Goal: Task Accomplishment & Management: Manage account settings

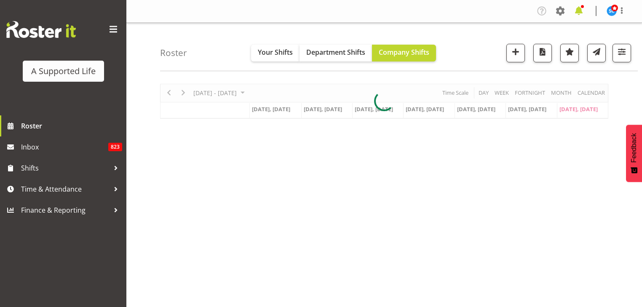
click at [578, 12] on span at bounding box center [578, 10] width 13 height 13
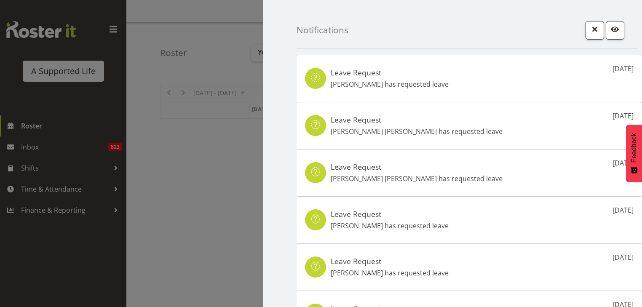
click at [194, 40] on div at bounding box center [321, 153] width 642 height 307
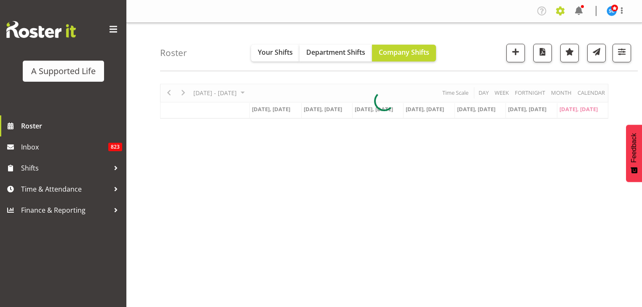
click at [560, 13] on span at bounding box center [560, 10] width 13 height 13
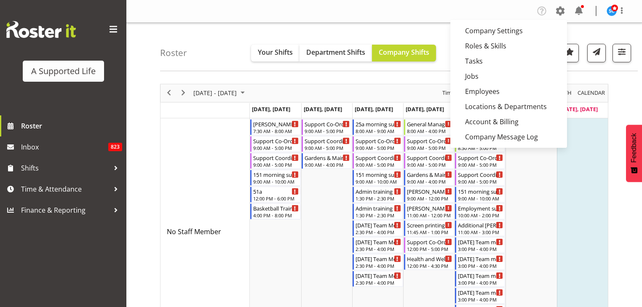
click at [594, 200] on td "Timeline Week of August 17, 2025" at bounding box center [582, 231] width 51 height 227
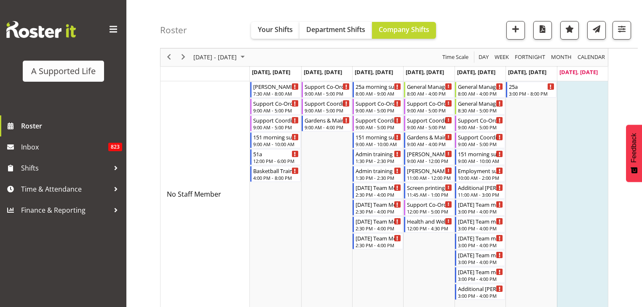
scroll to position [2569, 0]
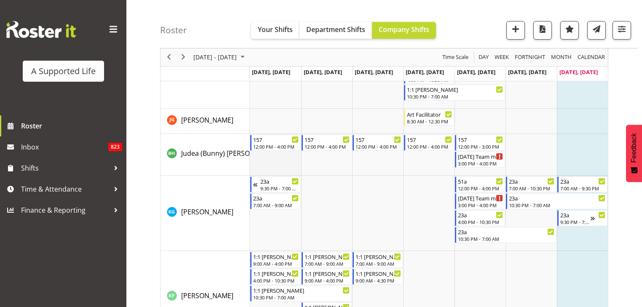
click at [266, 165] on td "Timeline Week of August 17, 2025" at bounding box center [275, 155] width 51 height 42
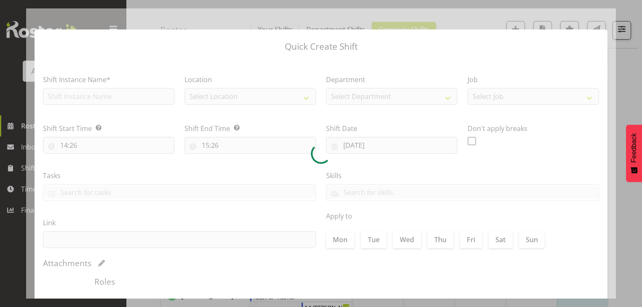
click at [266, 165] on div at bounding box center [321, 153] width 590 height 290
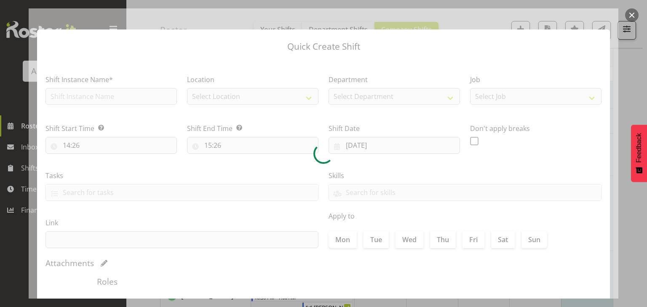
type input "[DATE]"
checkbox input "true"
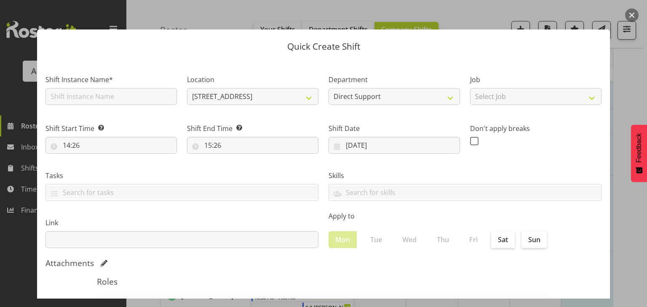
click at [630, 19] on button "button" at bounding box center [631, 14] width 13 height 13
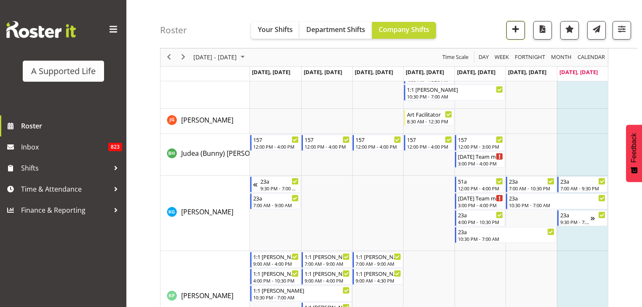
click at [511, 31] on span "button" at bounding box center [515, 29] width 11 height 11
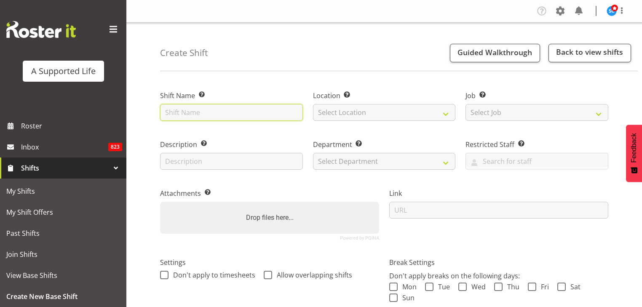
click at [282, 113] on input "text" at bounding box center [231, 112] width 143 height 17
type input "Office support"
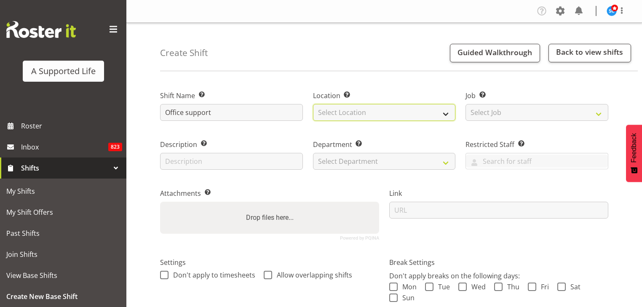
click at [325, 117] on select "Select Location" at bounding box center [384, 112] width 143 height 17
select select "490"
click at [313, 104] on select "Select Location 1.241 Edmonton Road 1/23 Taitua Drive 102 Lincoln Road 12b Cole…" at bounding box center [384, 112] width 143 height 17
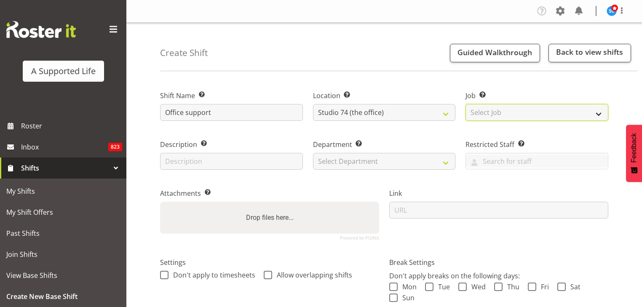
click at [498, 113] on select "Select Job Create new job Accounts and Payroll Admin Support Aspirations and Su…" at bounding box center [537, 112] width 143 height 17
select select "6865"
click at [466, 104] on select "Select Job Create new job Accounts and Payroll Admin Support Aspirations and Su…" at bounding box center [537, 112] width 143 height 17
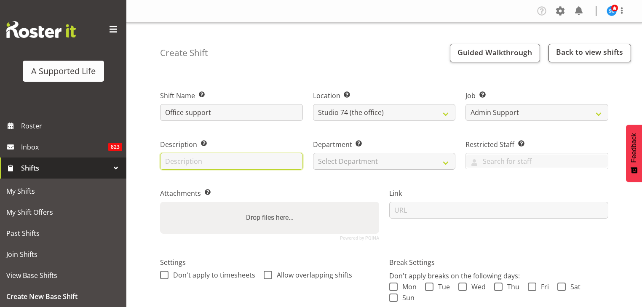
click at [302, 161] on input "text" at bounding box center [231, 161] width 143 height 17
type input "Support"
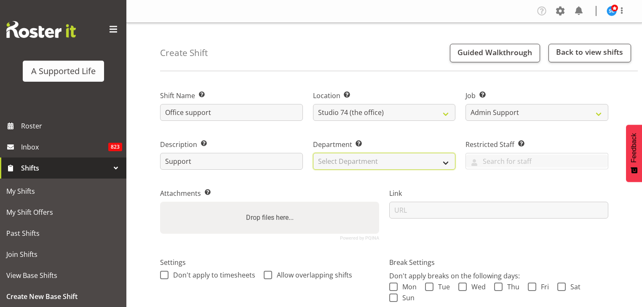
click at [379, 160] on select "Select Department Direct Support Office Crew Other two4nine" at bounding box center [384, 161] width 143 height 17
select select "566"
click at [313, 153] on select "Select Department Direct Support Office Crew Other two4nine" at bounding box center [384, 161] width 143 height 17
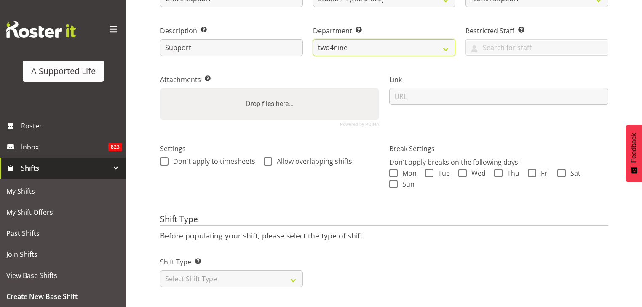
scroll to position [119, 0]
click at [391, 169] on span at bounding box center [393, 173] width 8 height 8
click at [391, 170] on input "Mon" at bounding box center [391, 172] width 5 height 5
checkbox input "true"
click at [431, 169] on span at bounding box center [429, 173] width 8 height 8
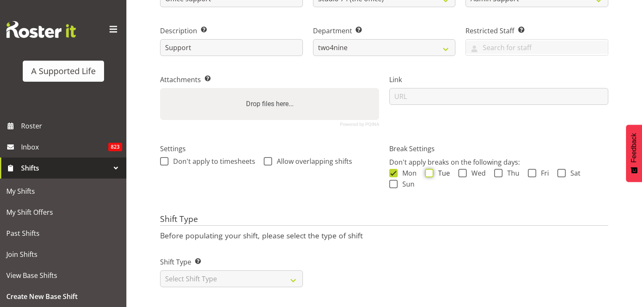
click at [431, 170] on input "Tue" at bounding box center [427, 172] width 5 height 5
checkbox input "true"
click at [464, 169] on span at bounding box center [463, 173] width 8 height 8
click at [464, 170] on input "Wed" at bounding box center [461, 172] width 5 height 5
checkbox input "true"
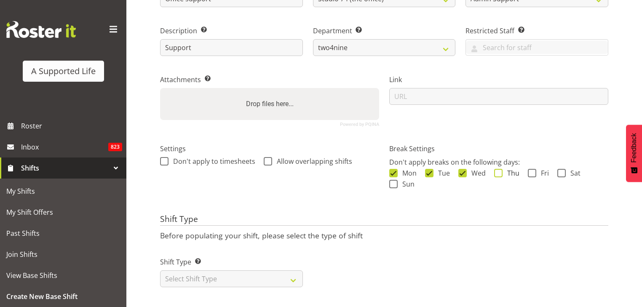
click at [499, 169] on span at bounding box center [498, 173] width 8 height 8
click at [499, 170] on input "Thu" at bounding box center [496, 172] width 5 height 5
checkbox input "true"
click at [533, 170] on span at bounding box center [532, 173] width 8 height 8
click at [533, 170] on input "Fri" at bounding box center [530, 172] width 5 height 5
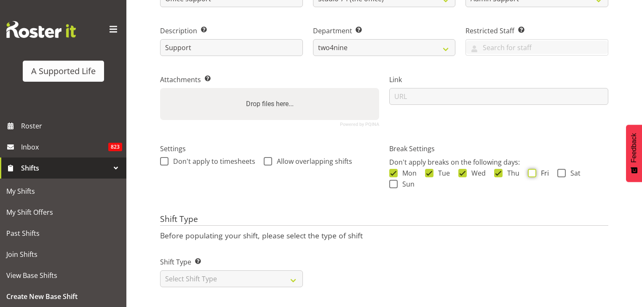
checkbox input "true"
click at [297, 275] on select "Select Shift Type One Off Shift Recurring Shift Rotating Shift" at bounding box center [231, 279] width 143 height 17
click at [293, 276] on select "Select Shift Type One Off Shift Recurring Shift Rotating Shift" at bounding box center [231, 279] width 143 height 17
select select "recurring"
click at [160, 271] on select "Select Shift Type One Off Shift Recurring Shift Rotating Shift" at bounding box center [231, 279] width 143 height 17
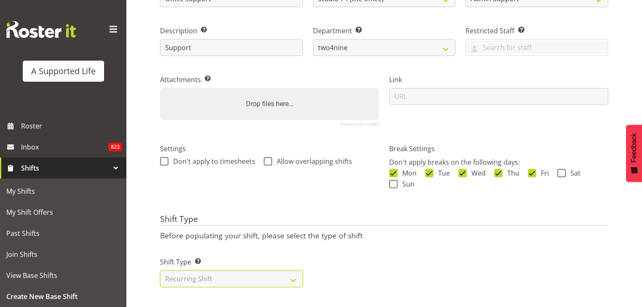
select select "7"
select select "2025"
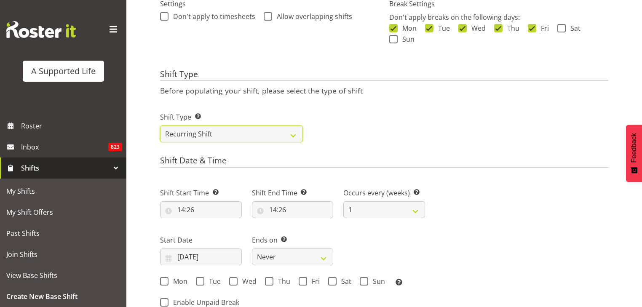
scroll to position [259, 0]
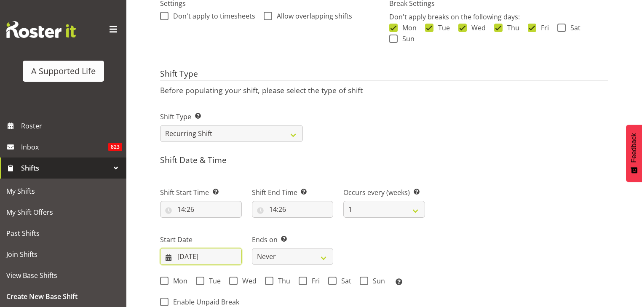
click at [216, 261] on input "[DATE]" at bounding box center [201, 256] width 82 height 17
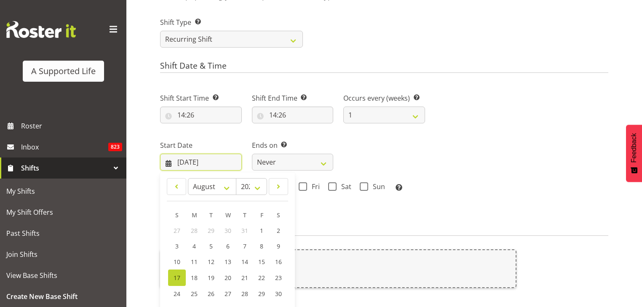
scroll to position [354, 0]
click at [189, 263] on link "11" at bounding box center [194, 262] width 17 height 16
type input "[DATE]"
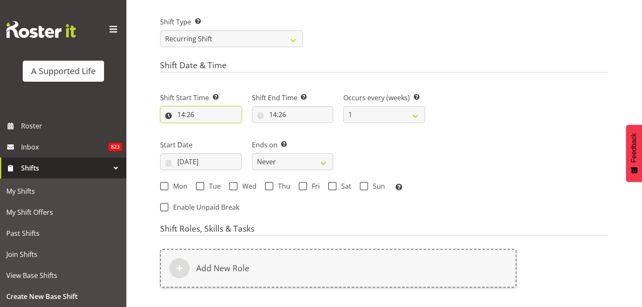
click at [185, 113] on input "14:26" at bounding box center [201, 114] width 82 height 17
click at [215, 141] on select "00 01 02 03 04 05 06 07 08 09 10 11 12 13 14 15 16 17 18 19 20 21 22 23" at bounding box center [217, 136] width 19 height 17
select select "9"
click at [208, 128] on select "00 01 02 03 04 05 06 07 08 09 10 11 12 13 14 15 16 17 18 19 20 21 22 23" at bounding box center [217, 136] width 19 height 17
type input "09:26"
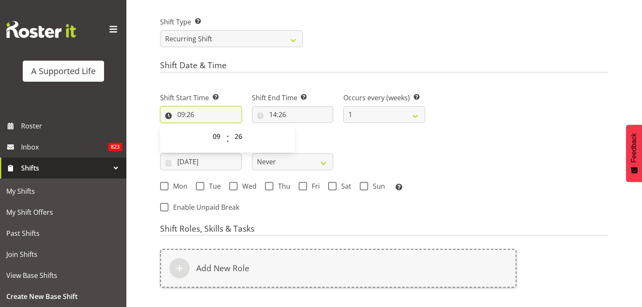
click at [193, 114] on input "09:26" at bounding box center [201, 114] width 82 height 17
click at [193, 115] on input "09:26" at bounding box center [201, 114] width 82 height 17
click at [239, 137] on select "00 01 02 03 04 05 06 07 08 09 10 11 12 13 14 15 16 17 18 19 20 21 22 23 24 25 2…" at bounding box center [239, 136] width 19 height 17
select select "0"
click at [230, 128] on select "00 01 02 03 04 05 06 07 08 09 10 11 12 13 14 15 16 17 18 19 20 21 22 23 24 25 2…" at bounding box center [239, 136] width 19 height 17
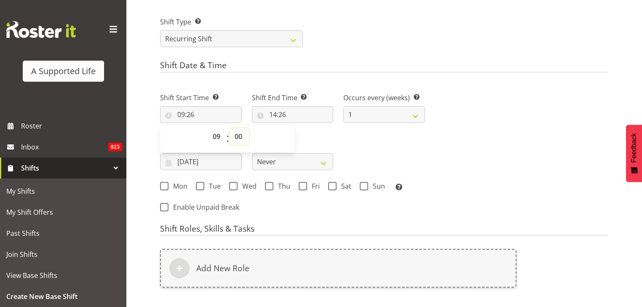
type input "09:00"
click at [285, 117] on input "14:26" at bounding box center [293, 114] width 82 height 17
click at [274, 116] on input "14:26" at bounding box center [293, 114] width 82 height 17
click at [306, 140] on select "00 01 02 03 04 05 06 07 08 09 10 11 12 13 14 15 16 17 18 19 20 21 22 23" at bounding box center [309, 136] width 19 height 17
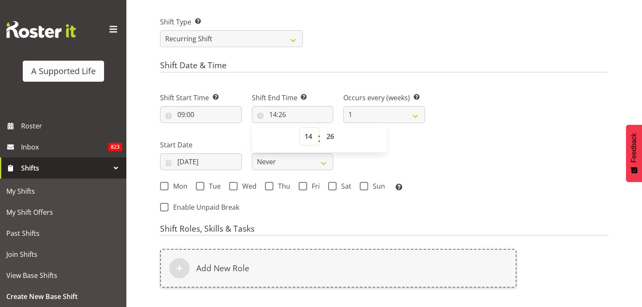
select select "12"
click at [300, 128] on select "00 01 02 03 04 05 06 07 08 09 10 11 12 13 14 15 16 17 18 19 20 21 22 23" at bounding box center [309, 136] width 19 height 17
type input "12:26"
click at [286, 115] on input "12:26" at bounding box center [293, 114] width 82 height 17
click at [280, 116] on input "12:26" at bounding box center [293, 114] width 82 height 17
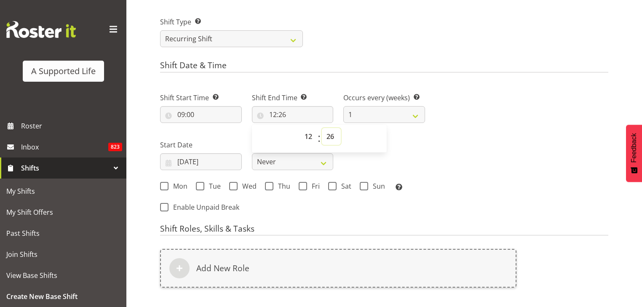
click at [330, 140] on select "00 01 02 03 04 05 06 07 08 09 10 11 12 13 14 15 16 17 18 19 20 21 22 23 24 25 2…" at bounding box center [331, 136] width 19 height 17
select select "0"
click at [322, 128] on select "00 01 02 03 04 05 06 07 08 09 10 11 12 13 14 15 16 17 18 19 20 21 22 23 24 25 2…" at bounding box center [331, 136] width 19 height 17
type input "12:00"
click at [440, 177] on div "Next Shifts" at bounding box center [521, 150] width 183 height 138
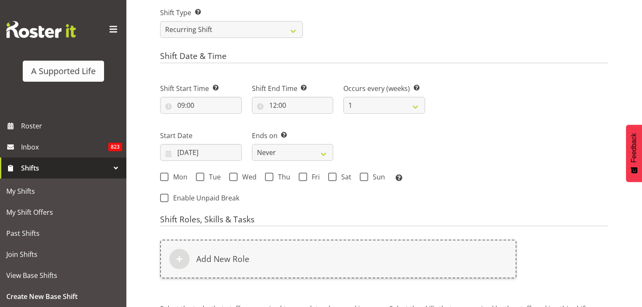
scroll to position [365, 0]
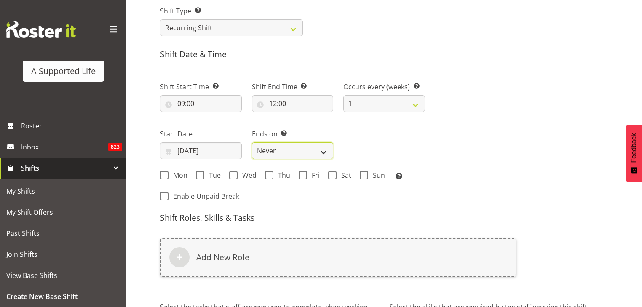
click at [274, 151] on select "Never On Date" at bounding box center [293, 150] width 82 height 17
select select "date"
click at [252, 142] on select "Never On Date" at bounding box center [293, 150] width 82 height 17
select select "7"
select select "2025"
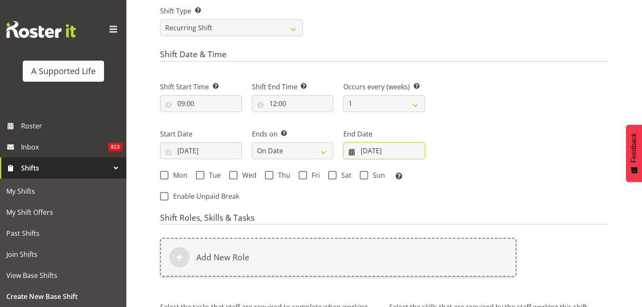
click at [370, 153] on input "[DATE]" at bounding box center [385, 150] width 82 height 17
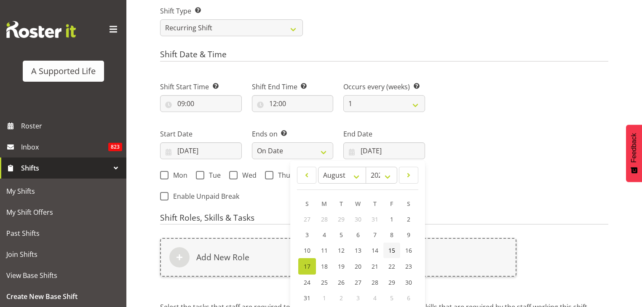
click at [395, 252] on link "15" at bounding box center [392, 251] width 17 height 16
type input "15/08/2025"
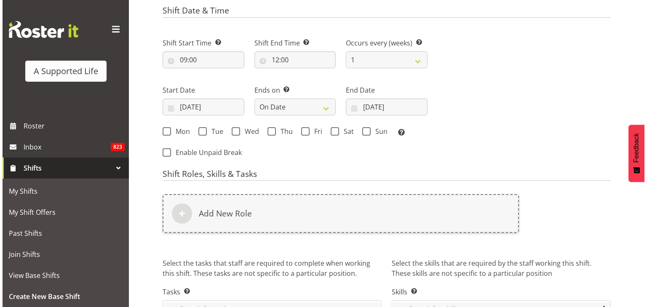
scroll to position [411, 0]
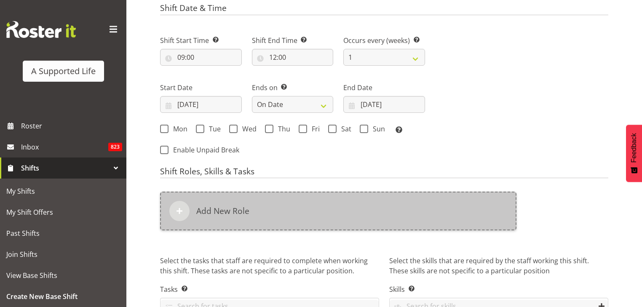
click at [416, 225] on div "Add New Role" at bounding box center [338, 211] width 357 height 39
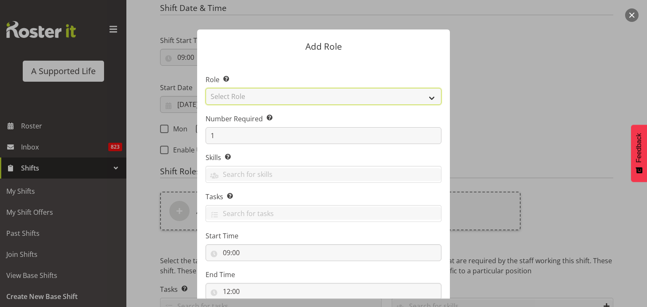
click at [432, 99] on select "Select Role Accounts and Payroll Admin Support Aspirations & Support Facilitato…" at bounding box center [324, 96] width 236 height 17
select select "1337"
click at [206, 88] on select "Select Role Accounts and Payroll Admin Support Aspirations & Support Facilitato…" at bounding box center [324, 96] width 236 height 17
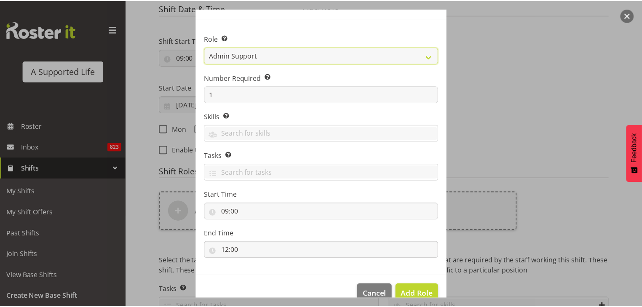
scroll to position [58, 0]
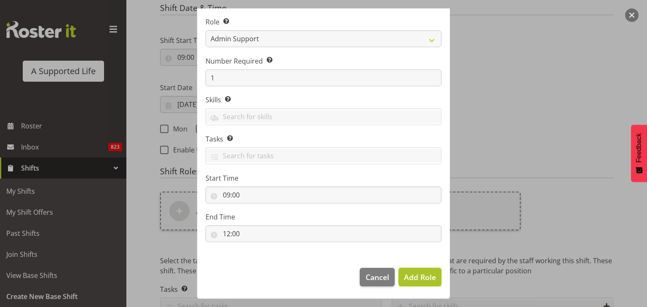
click at [420, 283] on button "Add Role" at bounding box center [420, 277] width 43 height 19
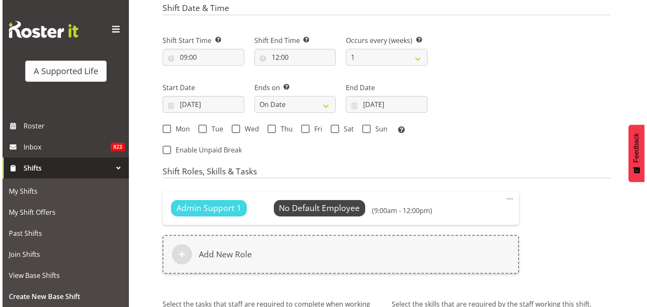
scroll to position [433, 0]
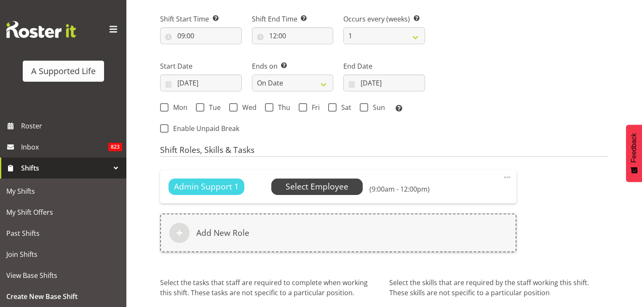
click at [316, 184] on span "Select Employee" at bounding box center [317, 187] width 63 height 12
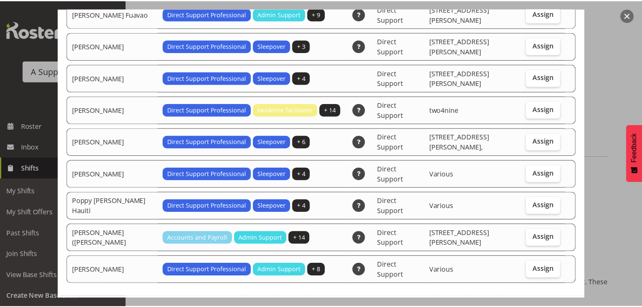
scroll to position [119, 0]
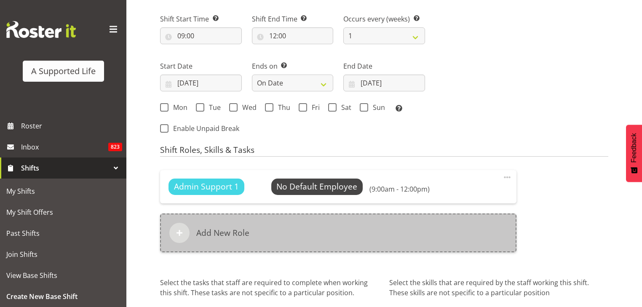
scroll to position [502, 0]
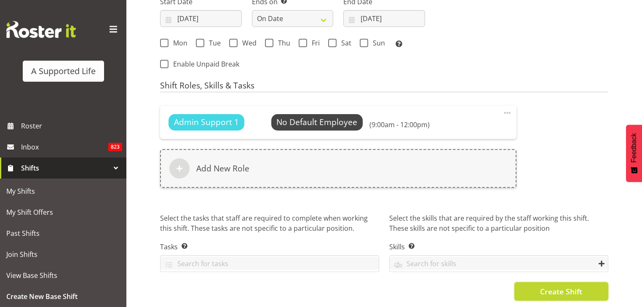
click at [549, 287] on span "Create Shift" at bounding box center [561, 291] width 42 height 11
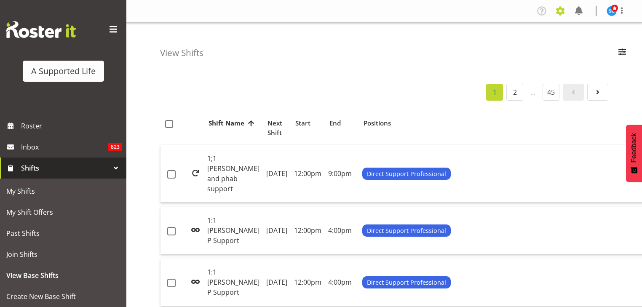
click at [560, 12] on span at bounding box center [560, 10] width 13 height 13
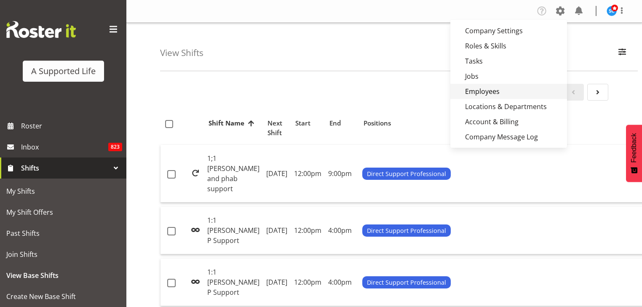
click at [501, 91] on link "Employees" at bounding box center [509, 91] width 117 height 15
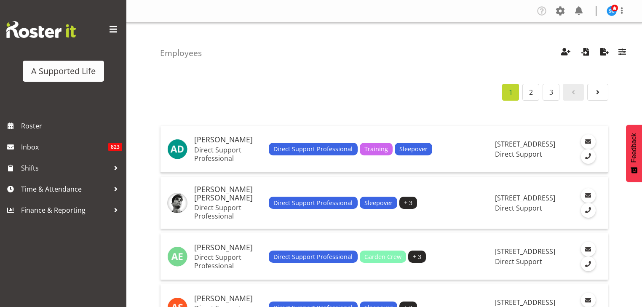
scroll to position [2450, 0]
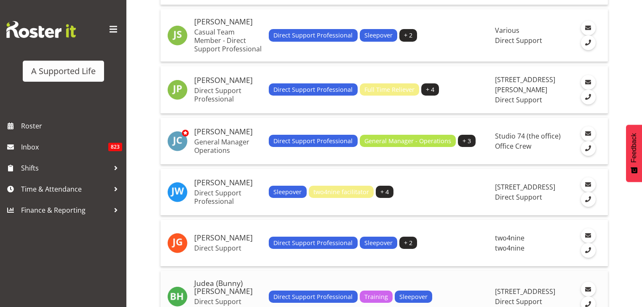
click at [202, 279] on h5 "Judea (Bunny) [PERSON_NAME]" at bounding box center [228, 287] width 68 height 17
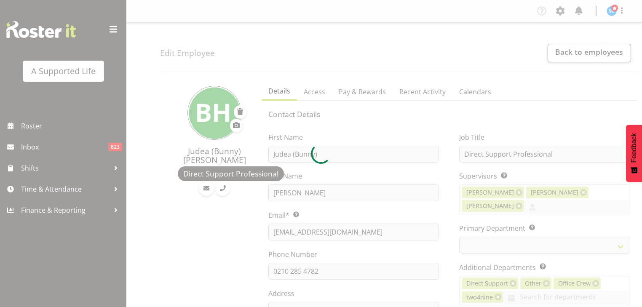
select select "TimelineWeek"
select select
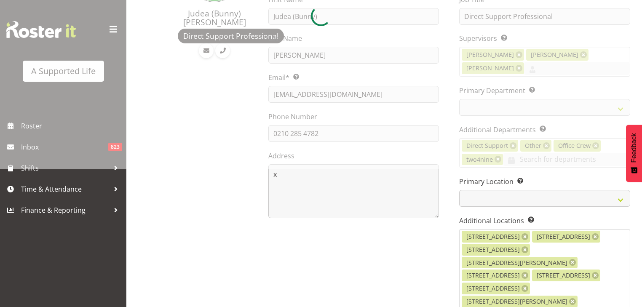
scroll to position [138, 0]
select select "917"
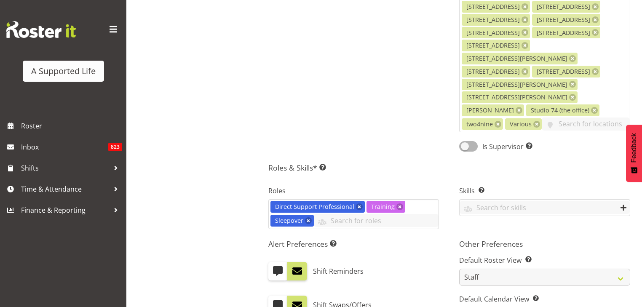
scroll to position [472, 0]
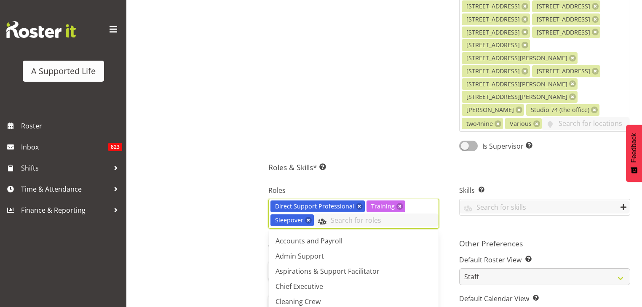
click at [421, 214] on input "text" at bounding box center [376, 220] width 125 height 13
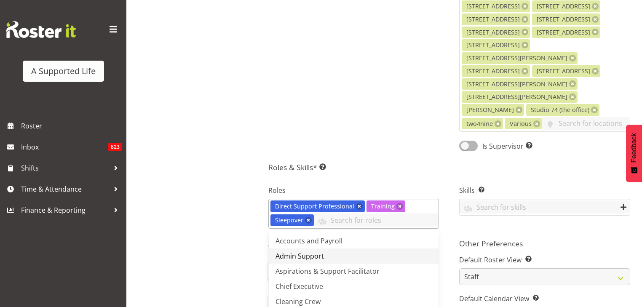
click at [346, 249] on link "Admin Support" at bounding box center [354, 256] width 170 height 15
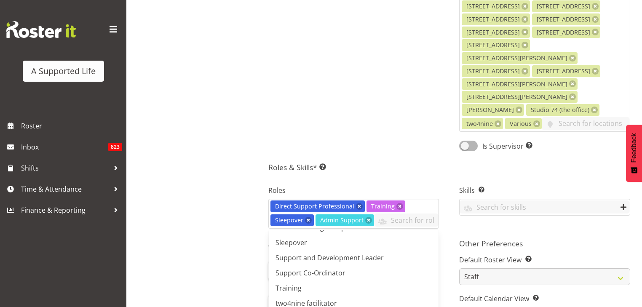
scroll to position [681, 0]
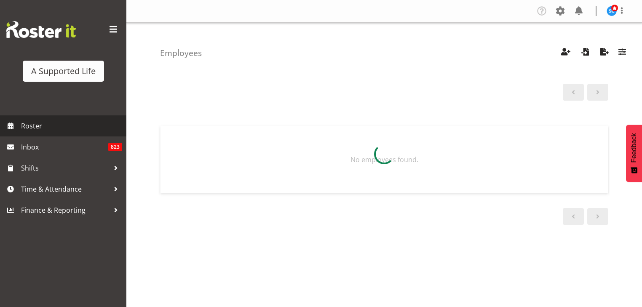
click at [54, 121] on span "Roster" at bounding box center [71, 126] width 101 height 13
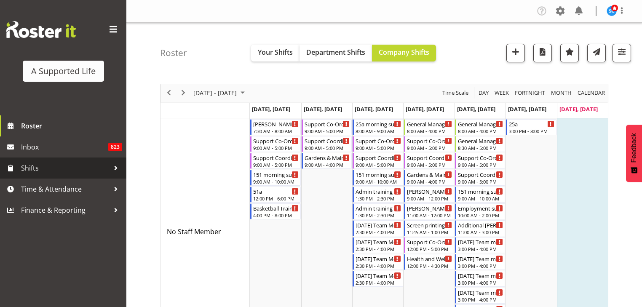
click at [61, 168] on span "Shifts" at bounding box center [65, 168] width 89 height 13
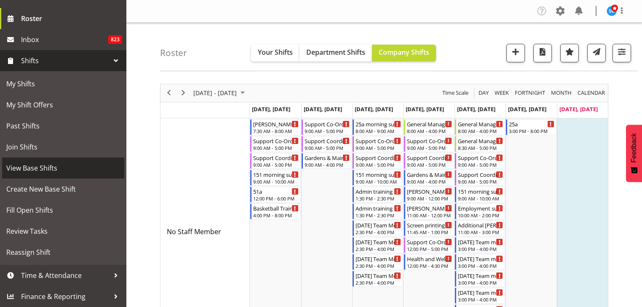
scroll to position [107, 0]
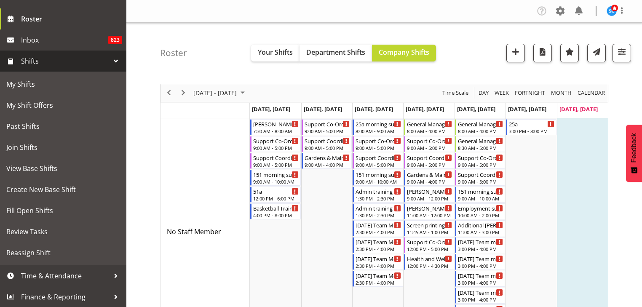
click at [52, 61] on span "Shifts" at bounding box center [65, 61] width 89 height 13
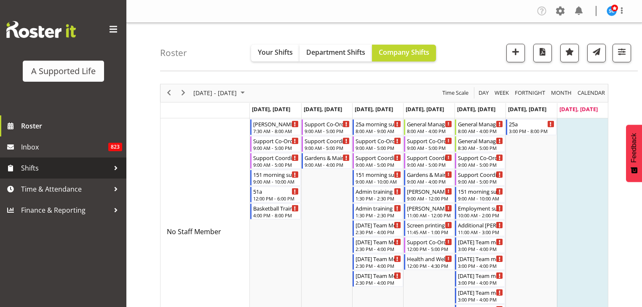
click at [49, 172] on span "Shifts" at bounding box center [65, 168] width 89 height 13
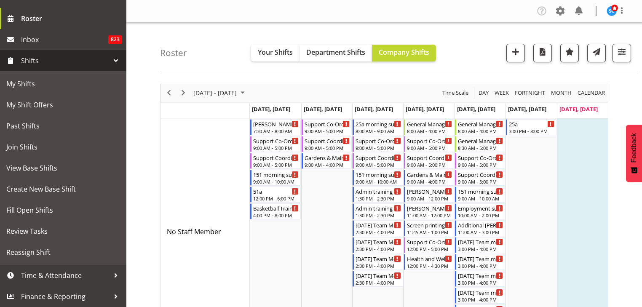
scroll to position [107, 0]
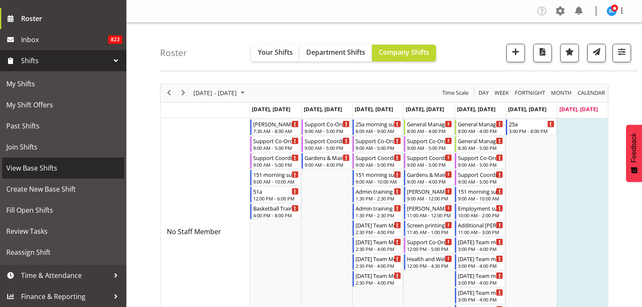
click at [69, 166] on span "View Base Shifts" at bounding box center [63, 168] width 114 height 13
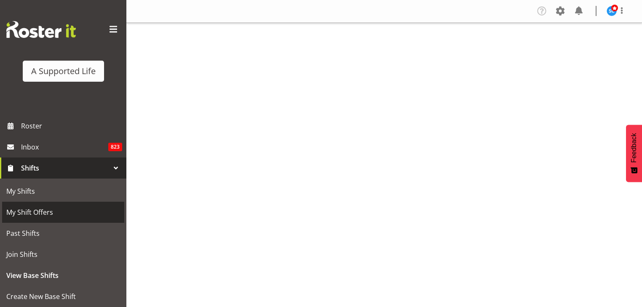
click at [54, 211] on span "My Shift Offers" at bounding box center [63, 212] width 114 height 13
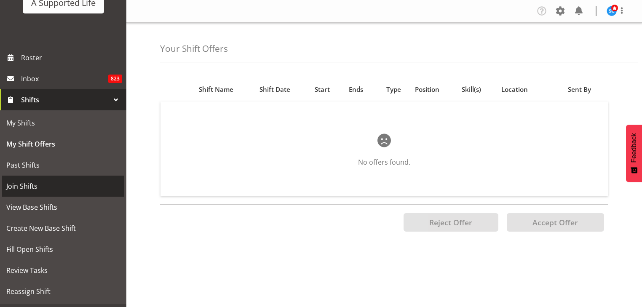
scroll to position [67, 0]
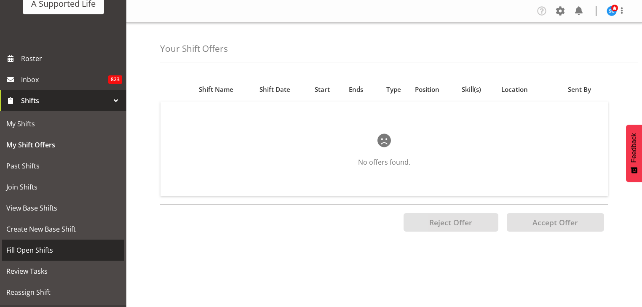
click at [39, 250] on span "Fill Open Shifts" at bounding box center [63, 250] width 114 height 13
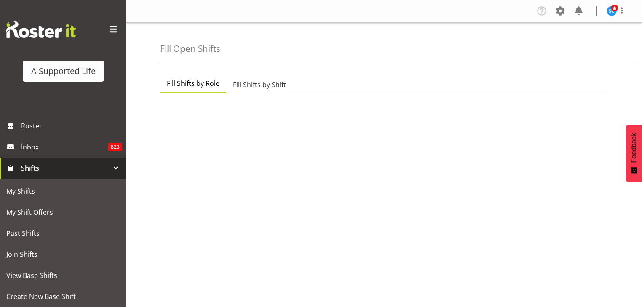
click at [278, 84] on span "Fill Shifts by Shift" at bounding box center [259, 85] width 53 height 10
click at [191, 84] on span "Fill Shifts by Role" at bounding box center [193, 85] width 53 height 10
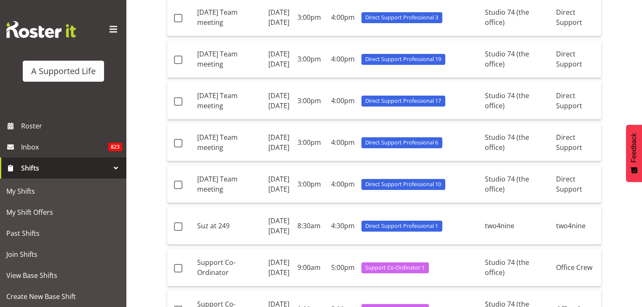
scroll to position [1097, 0]
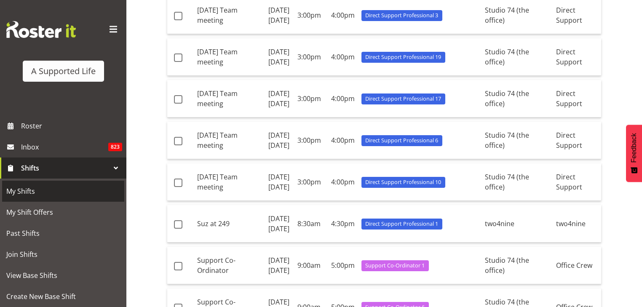
click at [10, 191] on span "My Shifts" at bounding box center [63, 191] width 114 height 13
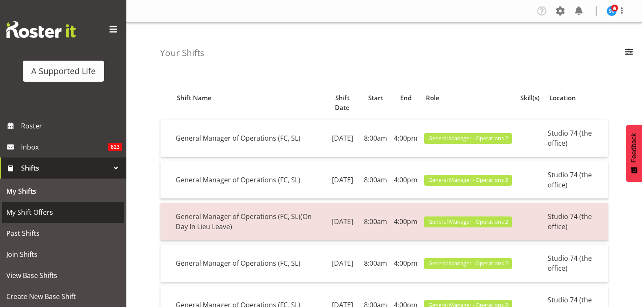
click at [49, 212] on span "My Shift Offers" at bounding box center [63, 212] width 114 height 13
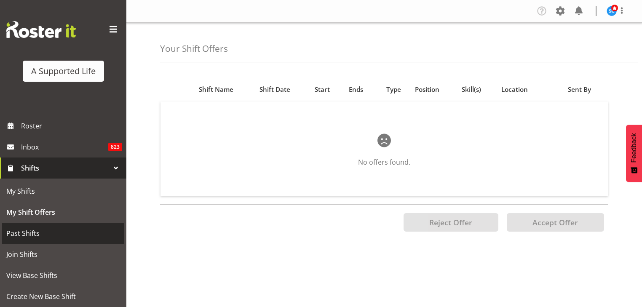
click at [44, 231] on span "Past Shifts" at bounding box center [63, 233] width 114 height 13
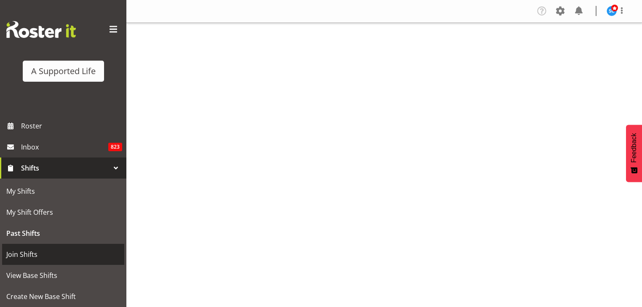
click at [36, 250] on span "Join Shifts" at bounding box center [63, 254] width 114 height 13
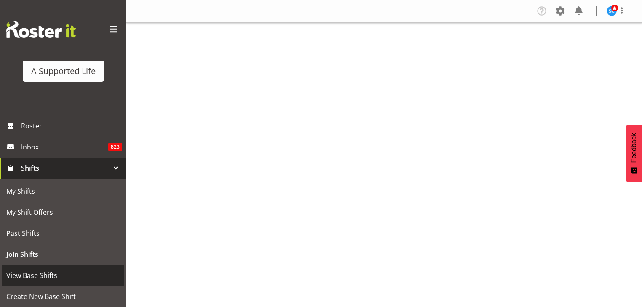
click at [53, 274] on span "View Base Shifts" at bounding box center [63, 275] width 114 height 13
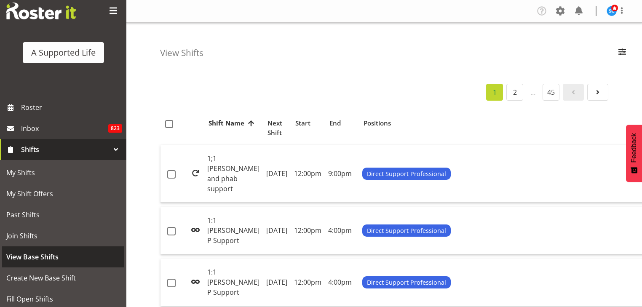
scroll to position [19, 0]
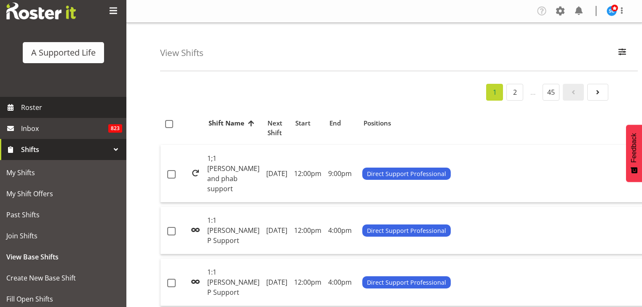
click at [61, 105] on span "Roster" at bounding box center [71, 107] width 101 height 13
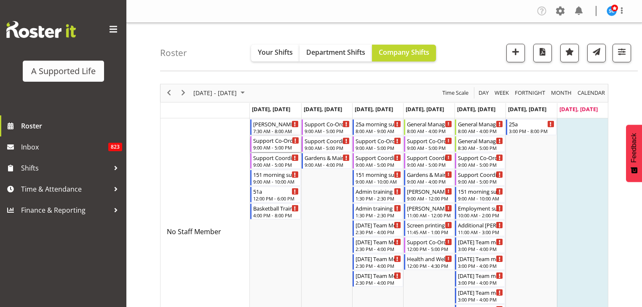
click at [275, 148] on div "9:00 AM - 5:00 PM" at bounding box center [276, 147] width 46 height 7
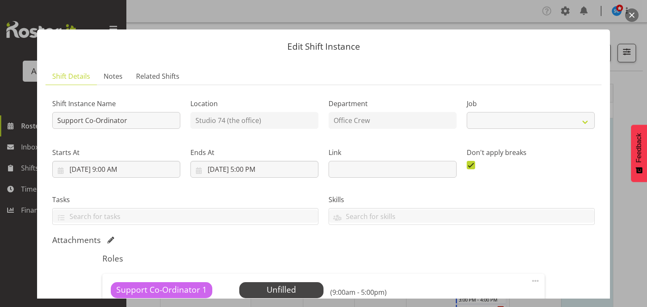
select select "4115"
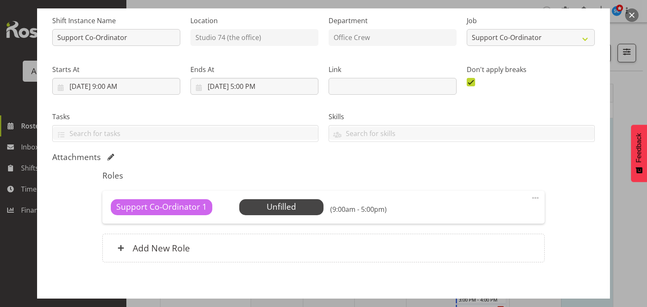
scroll to position [97, 0]
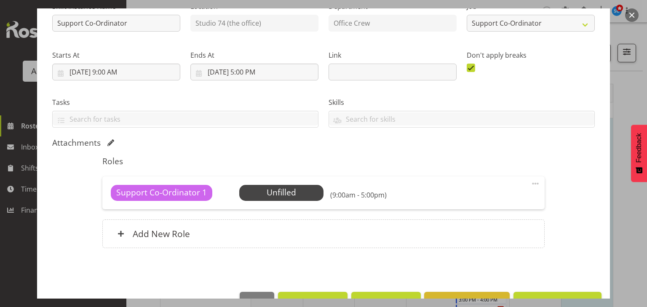
click at [531, 181] on span at bounding box center [536, 184] width 10 height 10
click at [485, 202] on link "Edit" at bounding box center [500, 202] width 81 height 15
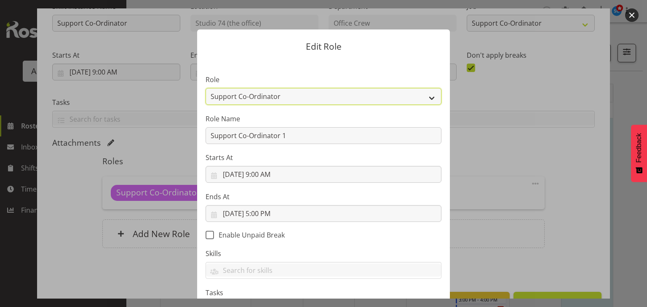
click at [429, 100] on select "Accounts and Payroll Admin Support Aspirations & Support Facilitator Chief Exec…" at bounding box center [324, 96] width 236 height 17
select select "1337"
click at [206, 88] on select "Accounts and Payroll Admin Support Aspirations & Support Facilitator Chief Exec…" at bounding box center [324, 96] width 236 height 17
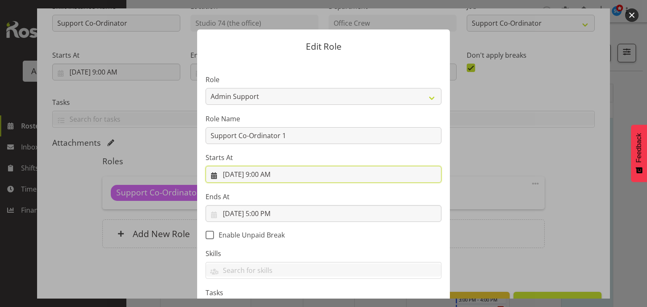
click at [265, 177] on input "[DATE] 9:00 AM" at bounding box center [324, 174] width 236 height 17
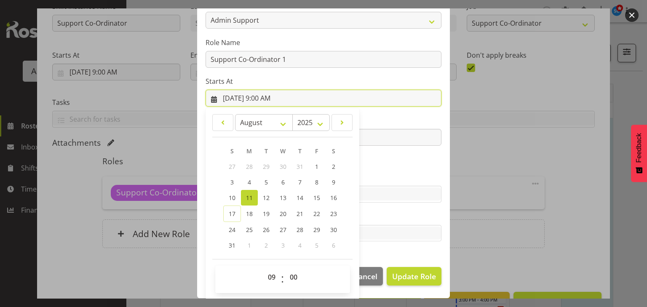
scroll to position [76, 0]
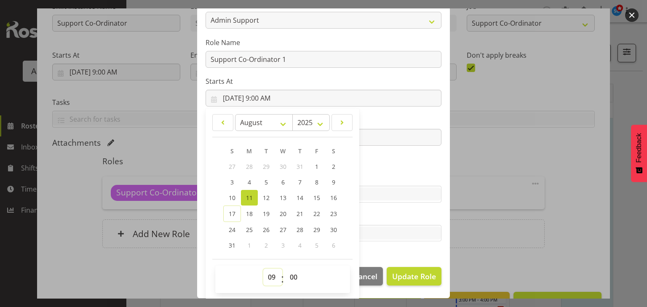
click at [266, 281] on select "00 01 02 03 04 05 06 07 08 09 10 11 12 13 14 15 16 17 18 19 20 21 22 23" at bounding box center [272, 277] width 19 height 17
select select "12"
click at [263, 269] on select "00 01 02 03 04 05 06 07 08 09 10 11 12 13 14 15 16 17 18 19 20 21 22 23" at bounding box center [272, 277] width 19 height 17
type input "[DATE] 12:00 PM"
click at [373, 254] on section "Role Accounts and Payroll Admin Support Aspirations & Support Facilitator Chief…" at bounding box center [323, 121] width 253 height 276
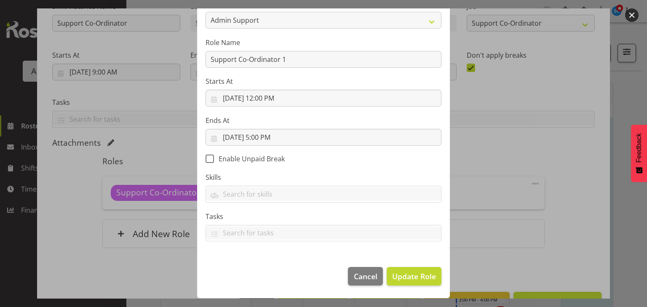
scroll to position [76, 0]
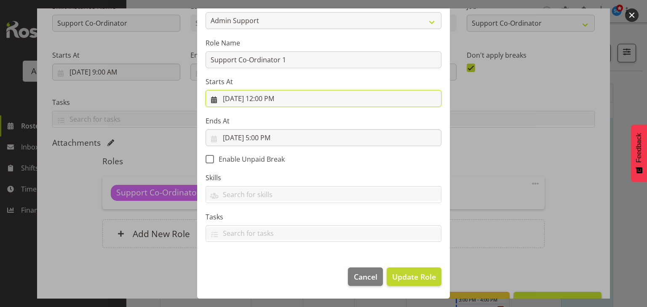
click at [268, 100] on input "[DATE] 12:00 PM" at bounding box center [324, 98] width 236 height 17
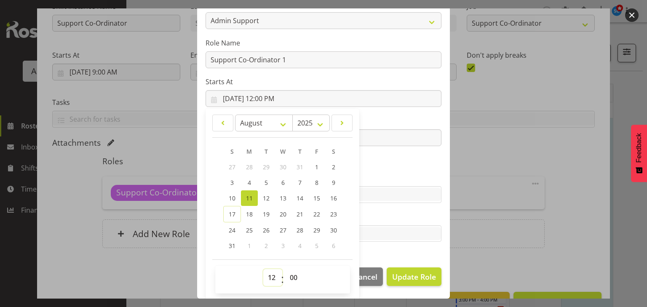
click at [269, 276] on select "00 01 02 03 04 05 06 07 08 09 10 11 12 13 14 15 16 17 18 19 20 21 22 23" at bounding box center [272, 277] width 19 height 17
select select "9"
click at [263, 269] on select "00 01 02 03 04 05 06 07 08 09 10 11 12 13 14 15 16 17 18 19 20 21 22 23" at bounding box center [272, 277] width 19 height 17
type input "[DATE] 9:00 AM"
click at [386, 195] on input "text" at bounding box center [323, 194] width 235 height 13
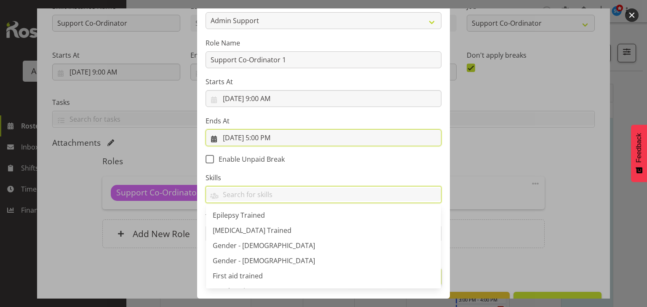
click at [262, 137] on input "8/11/2025, 5:00 PM" at bounding box center [324, 137] width 236 height 17
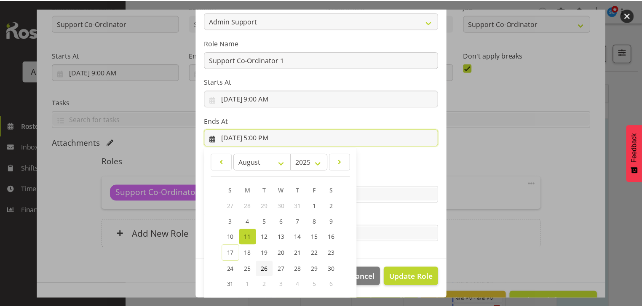
scroll to position [115, 0]
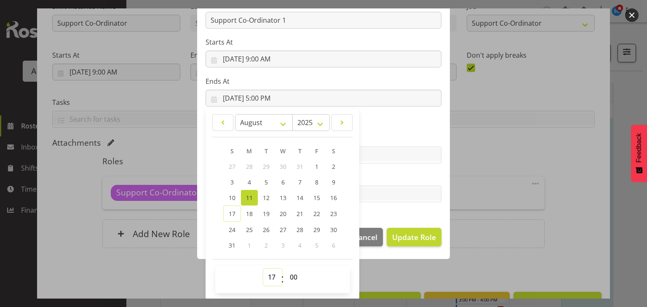
click at [265, 273] on select "00 01 02 03 04 05 06 07 08 09 10 11 12 13 14 15 16 17 18 19 20 21 22 23" at bounding box center [272, 277] width 19 height 17
select select "12"
click at [263, 269] on select "00 01 02 03 04 05 06 07 08 09 10 11 12 13 14 15 16 17 18 19 20 21 22 23" at bounding box center [272, 277] width 19 height 17
type input "[DATE] 12:00 PM"
click at [409, 239] on span "Update Role" at bounding box center [414, 237] width 44 height 11
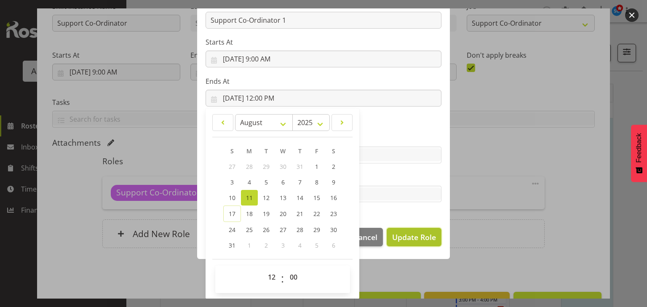
select select
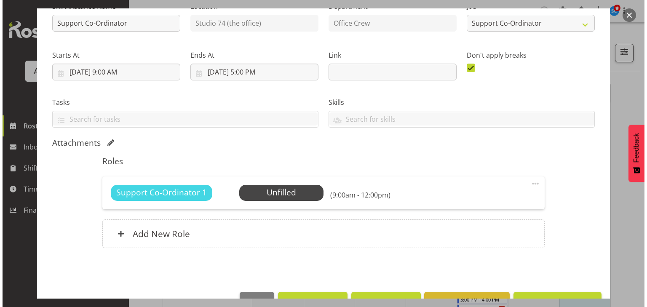
scroll to position [115, 0]
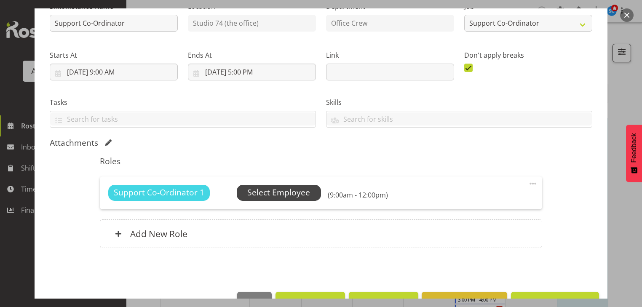
click at [293, 195] on span "Select Employee" at bounding box center [278, 193] width 63 height 12
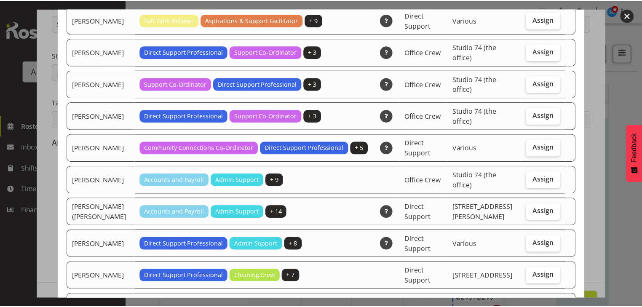
scroll to position [477, 0]
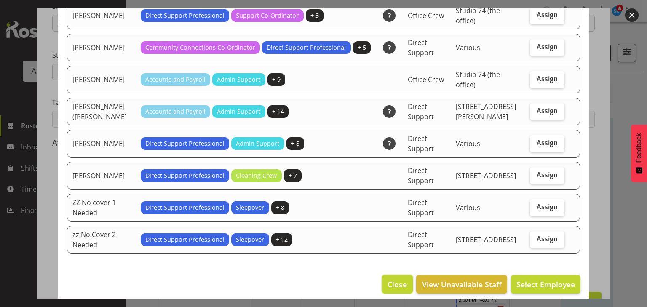
click at [393, 279] on span "Close" at bounding box center [397, 284] width 19 height 11
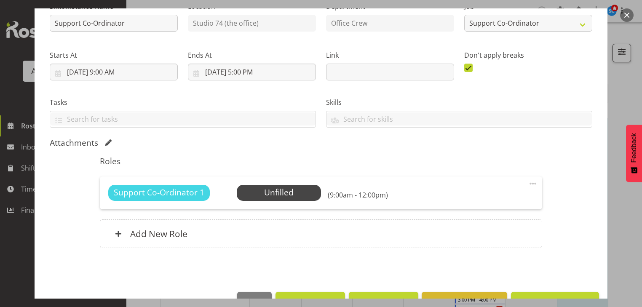
scroll to position [121, 0]
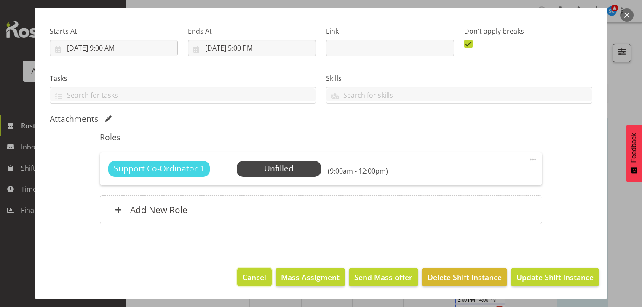
click at [255, 282] on span "Cancel" at bounding box center [255, 277] width 24 height 11
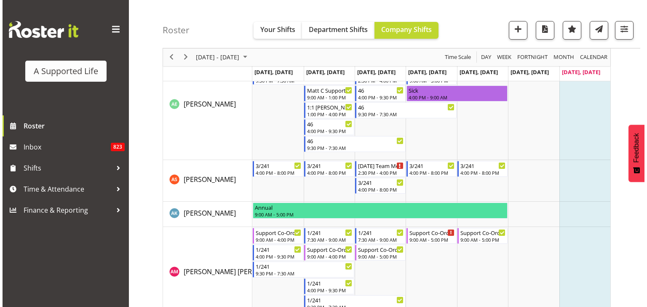
scroll to position [2569, 0]
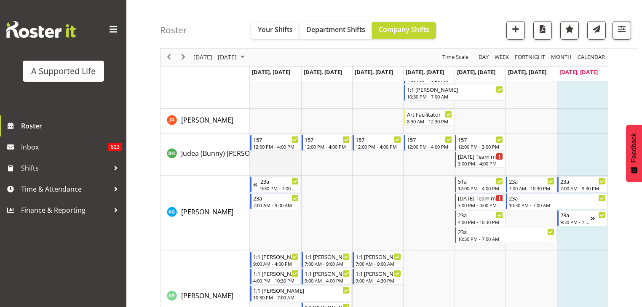
click at [272, 162] on td "Timeline Week of August 17, 2025" at bounding box center [275, 155] width 51 height 42
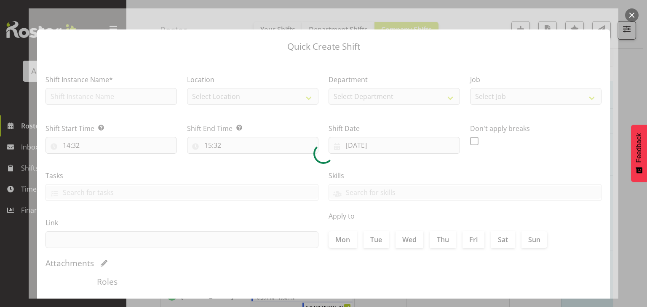
type input "[DATE]"
checkbox input "true"
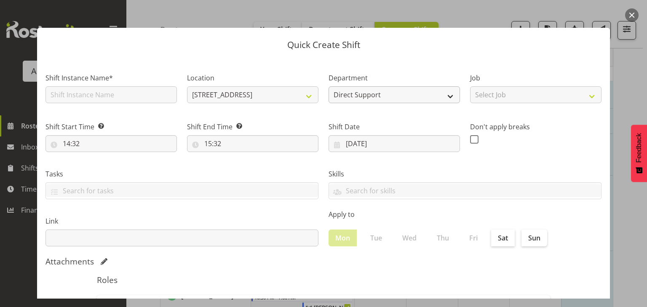
scroll to position [2, 0]
click at [145, 93] on input "text" at bounding box center [112, 94] width 132 height 17
type input "Office support"
click at [223, 93] on select "[STREET_ADDRESS] [STREET_ADDRESS] [STREET_ADDRESS] [STREET_ADDRESS] [STREET_ADD…" at bounding box center [253, 94] width 132 height 17
select select "490"
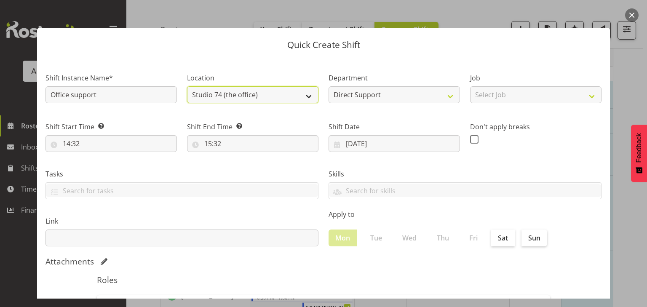
click at [187, 86] on select "[STREET_ADDRESS] [STREET_ADDRESS] [STREET_ADDRESS] [STREET_ADDRESS] [STREET_ADD…" at bounding box center [253, 94] width 132 height 17
click at [445, 94] on select "Direct Support Direct Support Other Office Crew two4nine" at bounding box center [395, 94] width 132 height 17
select select "565"
click at [329, 86] on select "Direct Support Direct Support Other Office Crew two4nine" at bounding box center [395, 94] width 132 height 17
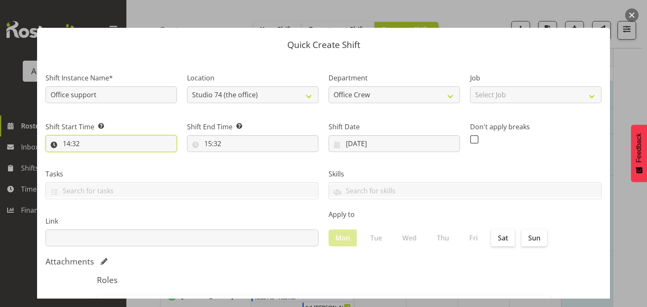
click at [162, 140] on input "14:32" at bounding box center [112, 143] width 132 height 17
click at [105, 163] on select "00 01 02 03 04 05 06 07 08 09 10 11 12 13 14 15 16 17 18 19 20 21 22 23" at bounding box center [103, 165] width 19 height 17
select select "9"
click at [94, 157] on select "00 01 02 03 04 05 06 07 08 09 10 11 12 13 14 15 16 17 18 19 20 21 22 23" at bounding box center [103, 165] width 19 height 17
type input "09:32"
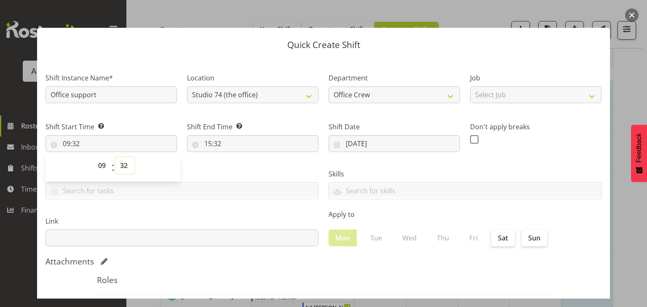
click at [128, 166] on select "00 01 02 03 04 05 06 07 08 09 10 11 12 13 14 15 16 17 18 19 20 21 22 23 24 25 2…" at bounding box center [124, 165] width 19 height 17
select select "0"
click at [115, 157] on select "00 01 02 03 04 05 06 07 08 09 10 11 12 13 14 15 16 17 18 19 20 21 22 23 24 25 2…" at bounding box center [124, 165] width 19 height 17
type input "09:00"
click at [211, 145] on input "15:32" at bounding box center [253, 143] width 132 height 17
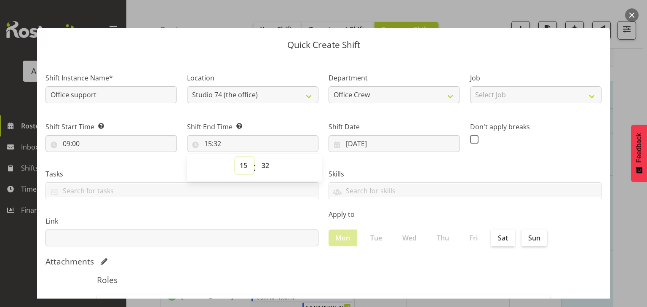
click at [242, 169] on select "00 01 02 03 04 05 06 07 08 09 10 11 12 13 14 15 16 17 18 19 20 21 22 23" at bounding box center [244, 165] width 19 height 17
select select "12"
click at [235, 157] on select "00 01 02 03 04 05 06 07 08 09 10 11 12 13 14 15 16 17 18 19 20 21 22 23" at bounding box center [244, 165] width 19 height 17
type input "12:32"
click at [266, 167] on select "00 01 02 03 04 05 06 07 08 09 10 11 12 13 14 15 16 17 18 19 20 21 22 23 24 25 2…" at bounding box center [266, 165] width 19 height 17
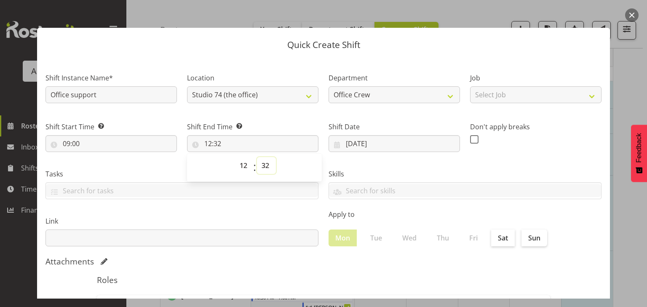
select select "0"
click at [257, 157] on select "00 01 02 03 04 05 06 07 08 09 10 11 12 13 14 15 16 17 18 19 20 21 22 23 24 25 2…" at bounding box center [266, 165] width 19 height 17
type input "12:00"
click at [395, 166] on div "Skills [MEDICAL_DATA] Trained [MEDICAL_DATA] Trained Gender - [DEMOGRAPHIC_DATA…" at bounding box center [465, 180] width 283 height 47
click at [425, 138] on input "[DATE]" at bounding box center [395, 143] width 132 height 17
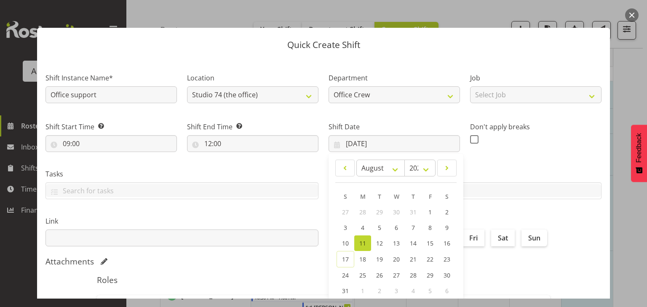
click at [361, 239] on span "11" at bounding box center [363, 243] width 7 height 8
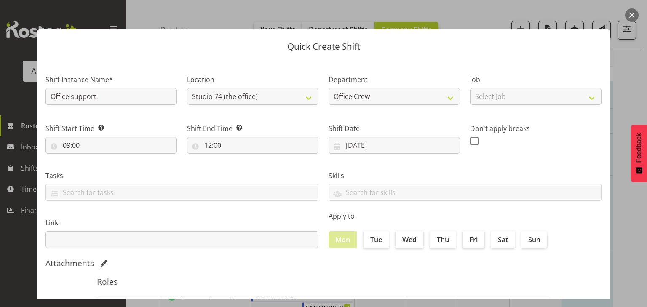
scroll to position [140, 0]
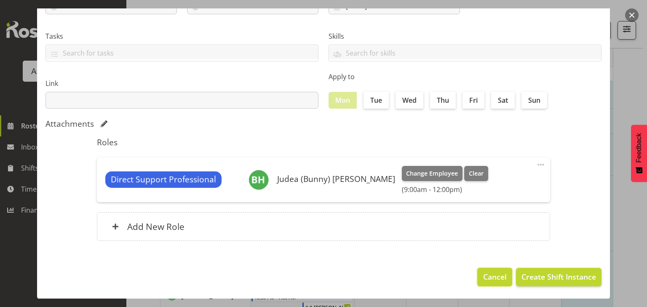
click at [487, 275] on span "Cancel" at bounding box center [495, 276] width 24 height 11
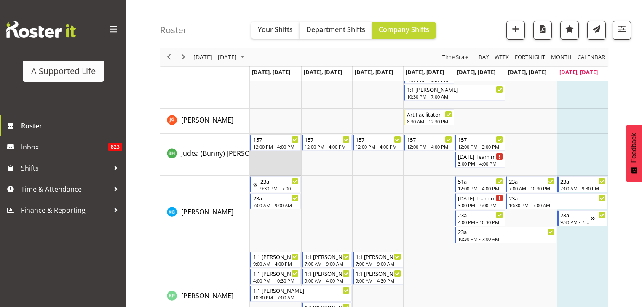
click at [264, 156] on td "Timeline Week of August 17, 2025" at bounding box center [275, 155] width 51 height 42
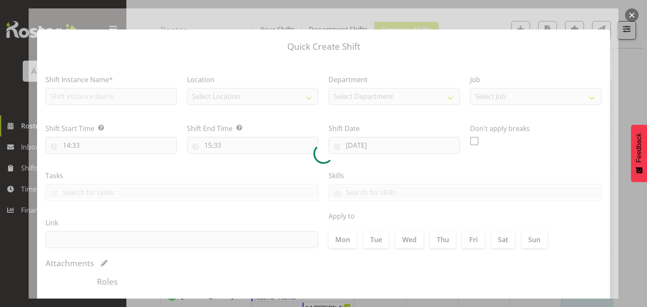
type input "[DATE]"
checkbox input "true"
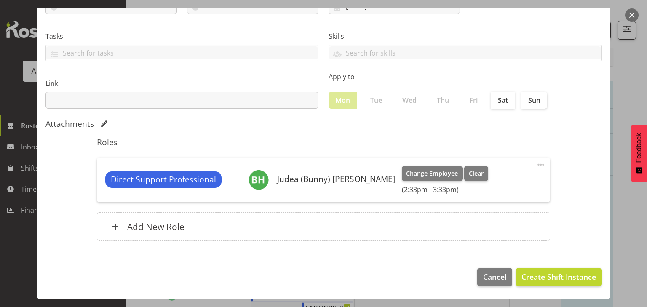
scroll to position [138, 0]
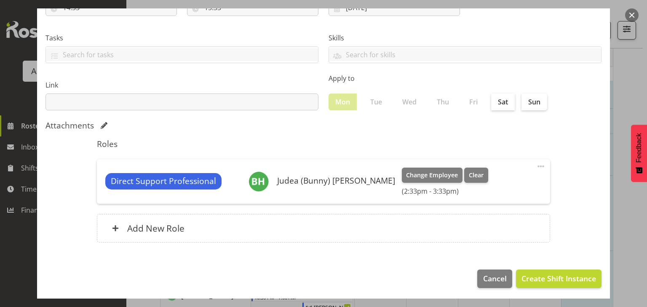
click at [536, 164] on span at bounding box center [541, 166] width 10 height 10
click at [479, 180] on link "Edit" at bounding box center [505, 184] width 81 height 15
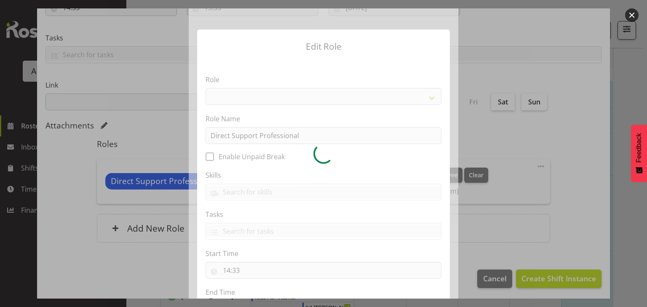
select select "519"
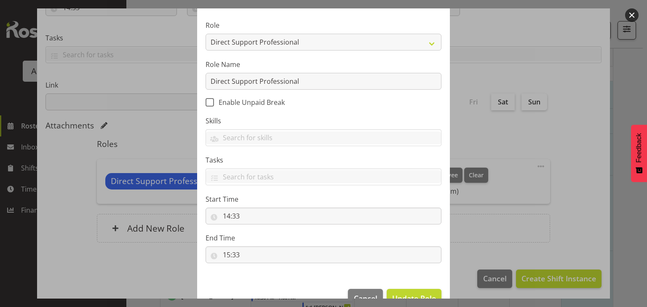
scroll to position [54, 0]
click at [370, 295] on span "Cancel" at bounding box center [366, 298] width 24 height 11
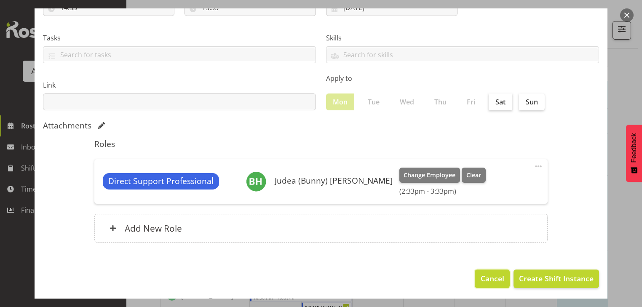
click at [493, 281] on span "Cancel" at bounding box center [493, 278] width 24 height 11
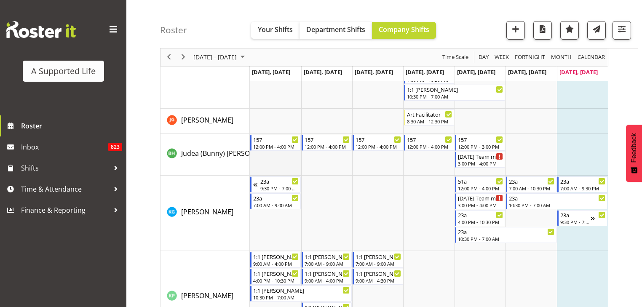
click at [283, 153] on td "Timeline Week of August 17, 2025" at bounding box center [275, 155] width 51 height 42
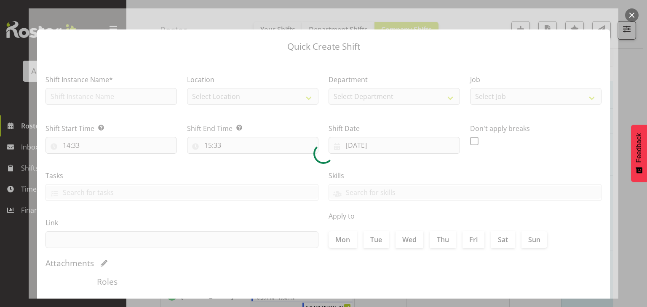
type input "[DATE]"
checkbox input "true"
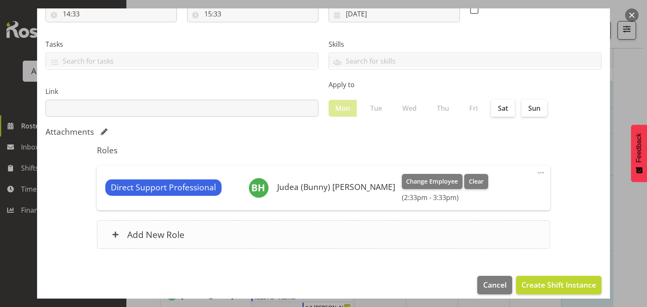
scroll to position [132, 0]
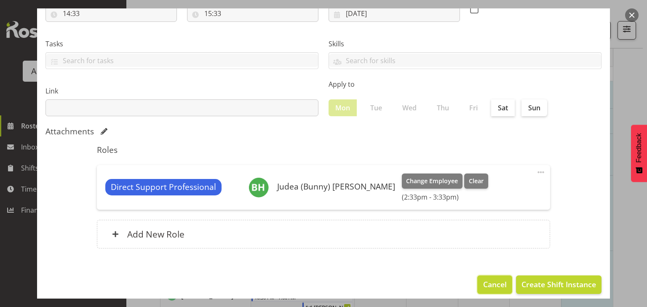
click at [491, 282] on span "Cancel" at bounding box center [495, 284] width 24 height 11
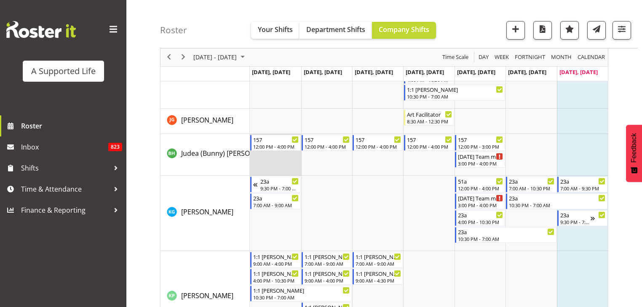
click at [287, 170] on td "Timeline Week of August 17, 2025" at bounding box center [275, 155] width 51 height 42
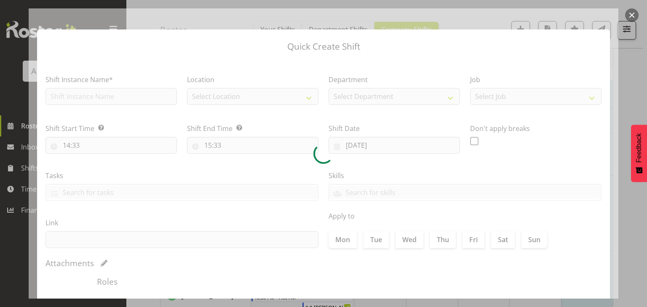
type input "[DATE]"
checkbox input "true"
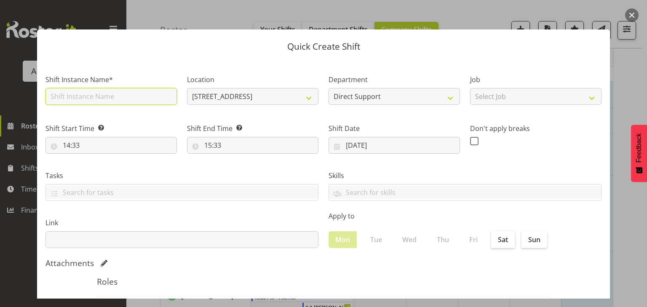
click at [164, 98] on input "text" at bounding box center [112, 96] width 132 height 17
type input "S"
type input "Office support"
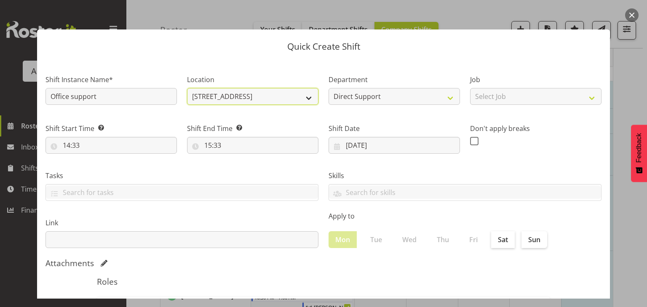
click at [237, 94] on select "[STREET_ADDRESS] [STREET_ADDRESS] [STREET_ADDRESS] [STREET_ADDRESS] [STREET_ADD…" at bounding box center [253, 96] width 132 height 17
select select "490"
click at [187, 88] on select "[STREET_ADDRESS] [STREET_ADDRESS] [STREET_ADDRESS] [STREET_ADDRESS] [STREET_ADD…" at bounding box center [253, 96] width 132 height 17
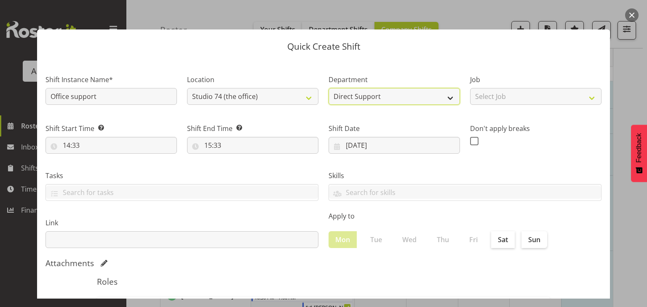
click at [422, 100] on select "Direct Support Direct Support Other Office Crew two4nine" at bounding box center [395, 96] width 132 height 17
select select "565"
click at [329, 88] on select "Direct Support Direct Support Other Office Crew two4nine" at bounding box center [395, 96] width 132 height 17
click at [476, 99] on select "Select Job Accounts and Payroll Admin Support Aspirations and Support Facilitat…" at bounding box center [536, 96] width 132 height 17
select select "6865"
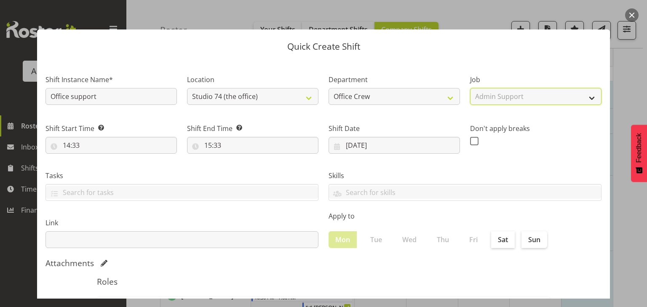
click at [470, 88] on select "Select Job Accounts and Payroll Admin Support Aspirations and Support Facilitat…" at bounding box center [536, 96] width 132 height 17
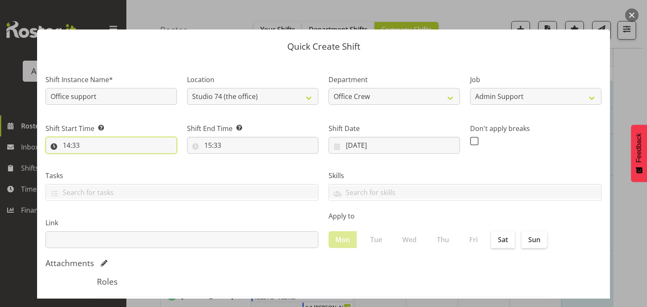
click at [167, 139] on input "14:33" at bounding box center [112, 145] width 132 height 17
click at [95, 161] on select "00 01 02 03 04 05 06 07 08 09 10 11 12 13 14 15 16 17 18 19 20 21 22 23" at bounding box center [103, 167] width 19 height 17
select select "9"
click at [94, 159] on select "00 01 02 03 04 05 06 07 08 09 10 11 12 13 14 15 16 17 18 19 20 21 22 23" at bounding box center [103, 167] width 19 height 17
type input "09:33"
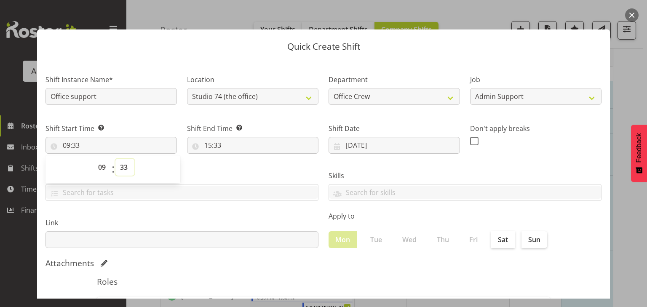
click at [123, 170] on select "00 01 02 03 04 05 06 07 08 09 10 11 12 13 14 15 16 17 18 19 20 21 22 23 24 25 2…" at bounding box center [124, 167] width 19 height 17
select select "0"
click at [115, 159] on select "00 01 02 03 04 05 06 07 08 09 10 11 12 13 14 15 16 17 18 19 20 21 22 23 24 25 2…" at bounding box center [124, 167] width 19 height 17
type input "09:00"
click at [206, 144] on input "15:33" at bounding box center [253, 145] width 132 height 17
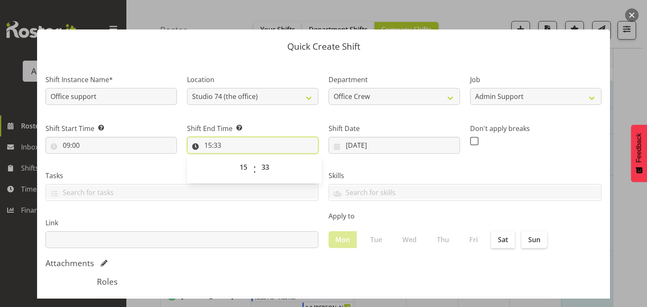
click at [206, 144] on input "15:33" at bounding box center [253, 145] width 132 height 17
click at [204, 146] on input "15:33" at bounding box center [253, 145] width 132 height 17
click at [245, 170] on select "00 01 02 03 04 05 06 07 08 09 10 11 12 13 14 15 16 17 18 19 20 21 22 23" at bounding box center [244, 167] width 19 height 17
select select "12"
click at [235, 159] on select "00 01 02 03 04 05 06 07 08 09 10 11 12 13 14 15 16 17 18 19 20 21 22 23" at bounding box center [244, 167] width 19 height 17
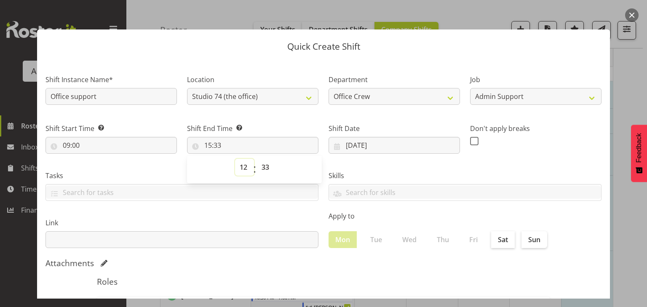
type input "12:33"
click at [218, 147] on input "12:33" at bounding box center [253, 145] width 132 height 17
click at [217, 145] on input "12:33" at bounding box center [253, 145] width 132 height 17
click at [263, 164] on select "00 01 02 03 04 05 06 07 08 09 10 11 12 13 14 15 16 17 18 19 20 21 22 23 24 25 2…" at bounding box center [266, 167] width 19 height 17
select select "0"
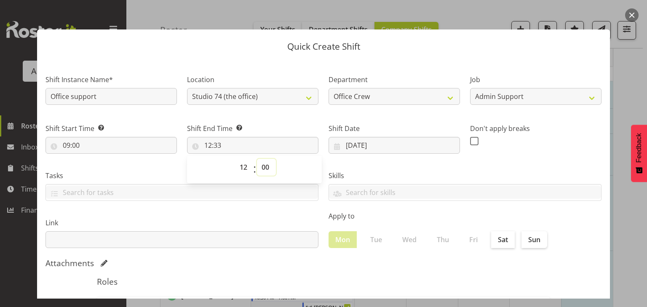
click at [257, 159] on select "00 01 02 03 04 05 06 07 08 09 10 11 12 13 14 15 16 17 18 19 20 21 22 23 24 25 2…" at bounding box center [266, 167] width 19 height 17
type input "12:00"
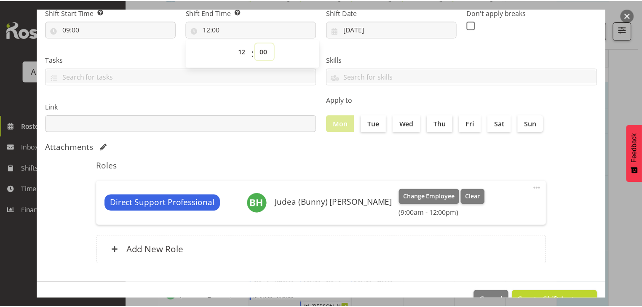
scroll to position [140, 0]
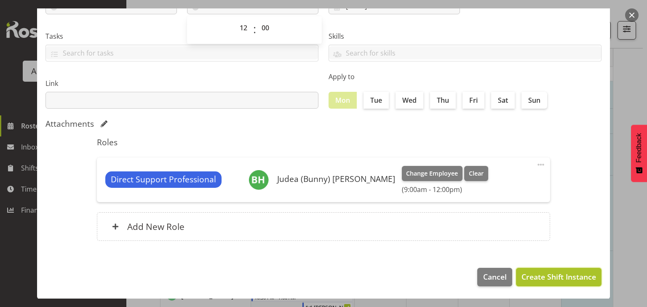
click at [534, 276] on span "Create Shift Instance" at bounding box center [559, 276] width 75 height 11
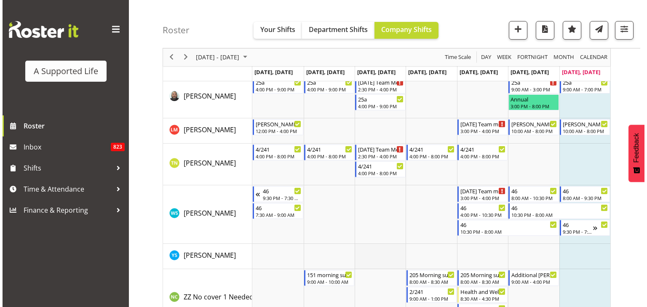
scroll to position [2569, 0]
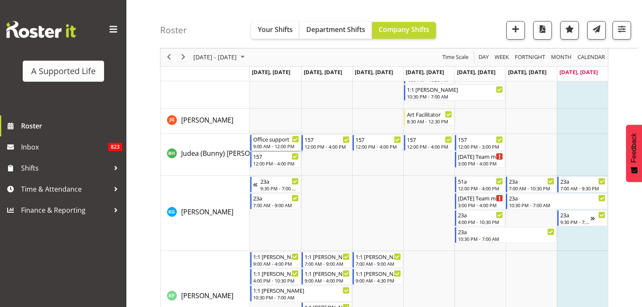
click at [277, 142] on div "Office support" at bounding box center [276, 139] width 46 height 8
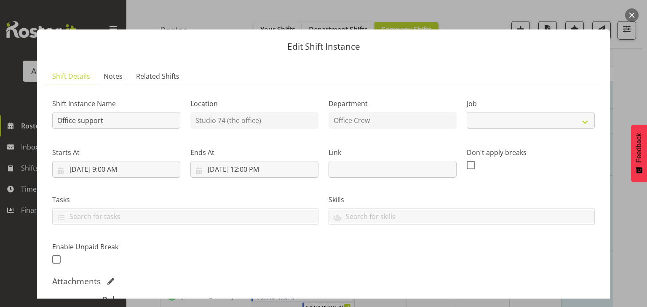
select select "6865"
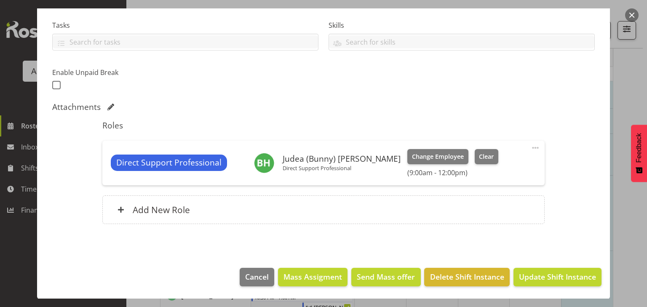
scroll to position [174, 0]
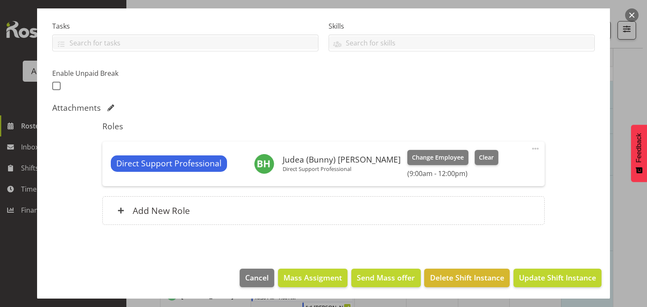
click at [533, 147] on span at bounding box center [536, 149] width 10 height 10
click at [443, 182] on div "Direct Support Professional Judea (Bunny) [PERSON_NAME] Direct Support Professi…" at bounding box center [323, 164] width 442 height 45
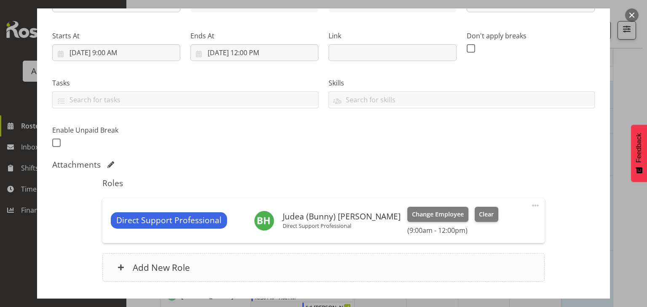
scroll to position [116, 0]
click at [633, 15] on button "button" at bounding box center [631, 14] width 13 height 13
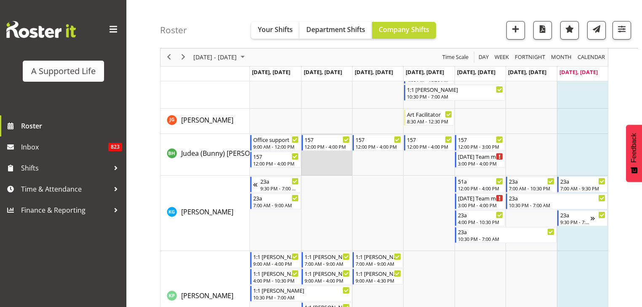
click at [322, 161] on td "Timeline Week of August 17, 2025" at bounding box center [326, 155] width 51 height 42
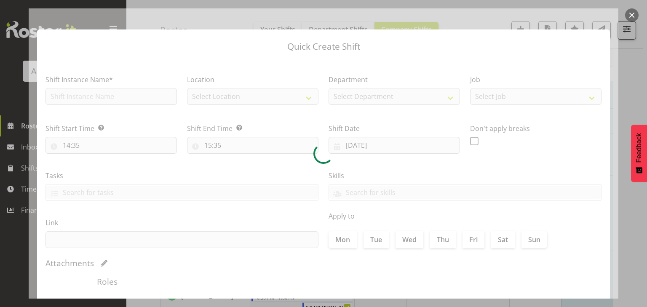
type input "[DATE]"
checkbox input "true"
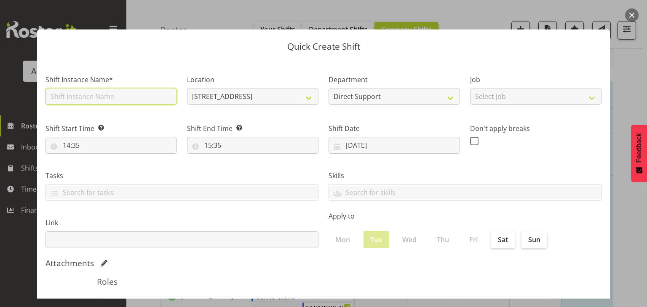
click at [114, 92] on input "text" at bounding box center [112, 96] width 132 height 17
type input "Office support"
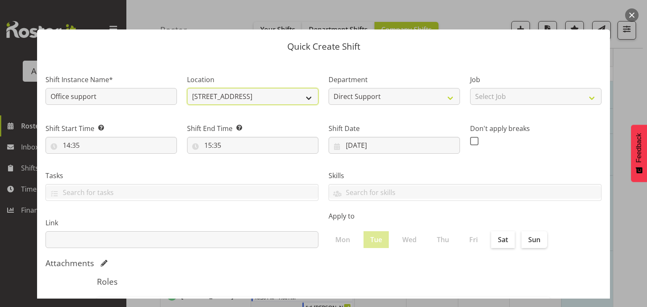
click at [230, 98] on select "[STREET_ADDRESS] [STREET_ADDRESS] [STREET_ADDRESS] [STREET_ADDRESS] [STREET_ADD…" at bounding box center [253, 96] width 132 height 17
select select "490"
click at [187, 88] on select "[STREET_ADDRESS] [STREET_ADDRESS] [STREET_ADDRESS] [STREET_ADDRESS] [STREET_ADD…" at bounding box center [253, 96] width 132 height 17
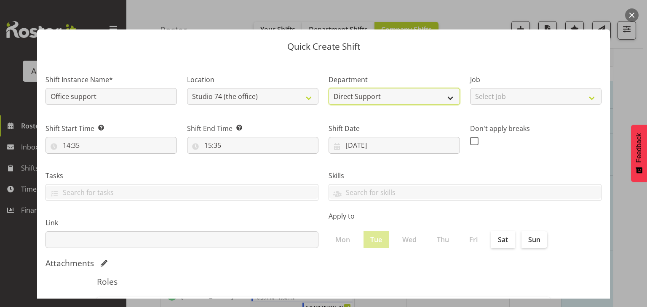
click at [398, 98] on select "Direct Support Direct Support Other Office Crew two4nine" at bounding box center [395, 96] width 132 height 17
select select "565"
click at [329, 88] on select "Direct Support Direct Support Other Office Crew two4nine" at bounding box center [395, 96] width 132 height 17
click at [495, 94] on select "Select Job Accounts and Payroll Admin Support Aspirations and Support Facilitat…" at bounding box center [536, 96] width 132 height 17
select select "6865"
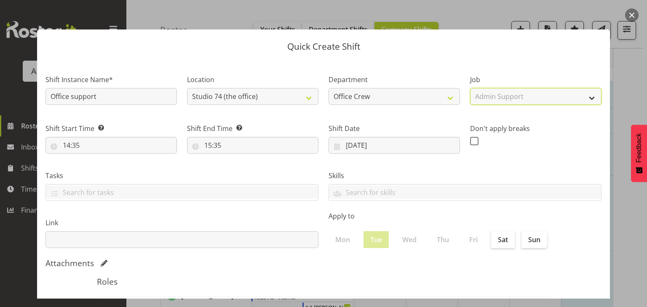
click at [470, 88] on select "Select Job Accounts and Payroll Admin Support Aspirations and Support Facilitat…" at bounding box center [536, 96] width 132 height 17
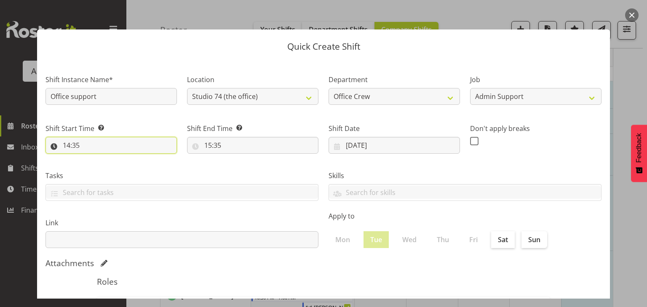
click at [89, 142] on input "14:35" at bounding box center [112, 145] width 132 height 17
click at [105, 170] on select "00 01 02 03 04 05 06 07 08 09 10 11 12 13 14 15 16 17 18 19 20 21 22 23" at bounding box center [103, 167] width 19 height 17
select select "9"
click at [94, 159] on select "00 01 02 03 04 05 06 07 08 09 10 11 12 13 14 15 16 17 18 19 20 21 22 23" at bounding box center [103, 167] width 19 height 17
type input "09:35"
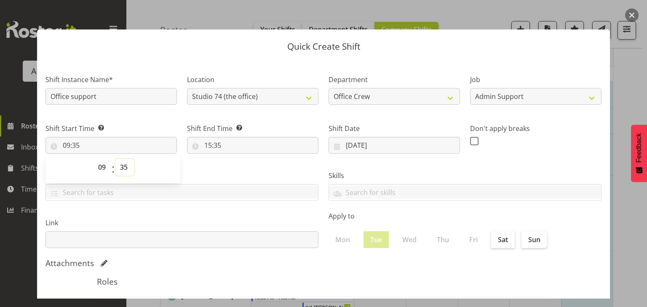
click at [122, 166] on select "00 01 02 03 04 05 06 07 08 09 10 11 12 13 14 15 16 17 18 19 20 21 22 23 24 25 2…" at bounding box center [124, 167] width 19 height 17
select select "0"
click at [115, 159] on select "00 01 02 03 04 05 06 07 08 09 10 11 12 13 14 15 16 17 18 19 20 21 22 23 24 25 2…" at bounding box center [124, 167] width 19 height 17
type input "09:00"
click at [209, 146] on input "15:35" at bounding box center [253, 145] width 132 height 17
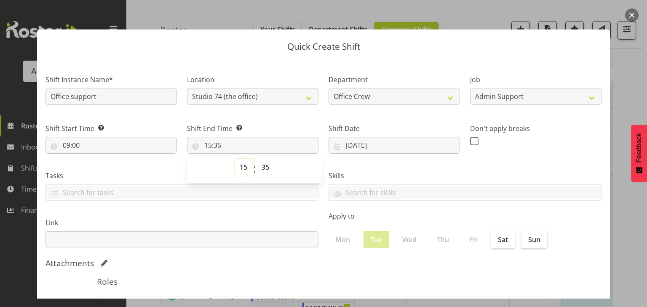
click at [242, 169] on select "00 01 02 03 04 05 06 07 08 09 10 11 12 13 14 15 16 17 18 19 20 21 22 23" at bounding box center [244, 167] width 19 height 17
select select "12"
click at [235, 159] on select "00 01 02 03 04 05 06 07 08 09 10 11 12 13 14 15 16 17 18 19 20 21 22 23" at bounding box center [244, 167] width 19 height 17
type input "12:35"
click at [263, 170] on select "00 01 02 03 04 05 06 07 08 09 10 11 12 13 14 15 16 17 18 19 20 21 22 23 24 25 2…" at bounding box center [266, 167] width 19 height 17
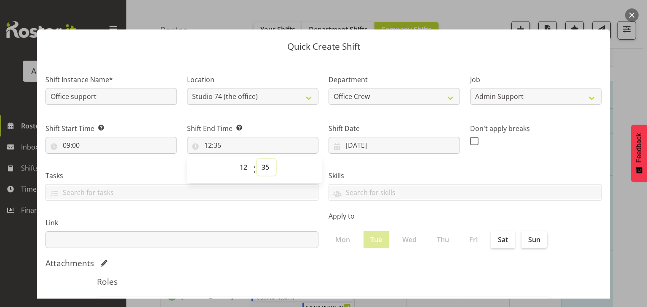
select select "0"
click at [257, 159] on select "00 01 02 03 04 05 06 07 08 09 10 11 12 13 14 15 16 17 18 19 20 21 22 23 24 25 2…" at bounding box center [266, 167] width 19 height 17
type input "12:00"
click at [127, 165] on div "Tasks Dinner prep My Plan progress Complete evening paperwork Coming in early s…" at bounding box center [181, 182] width 283 height 47
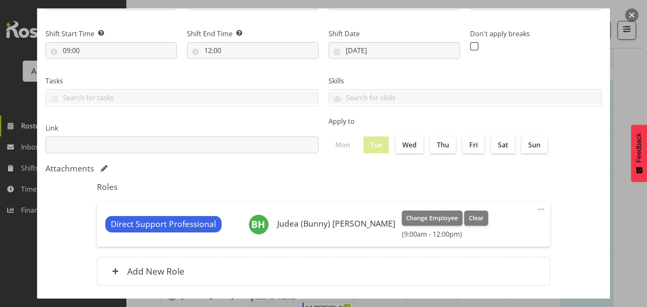
scroll to position [135, 0]
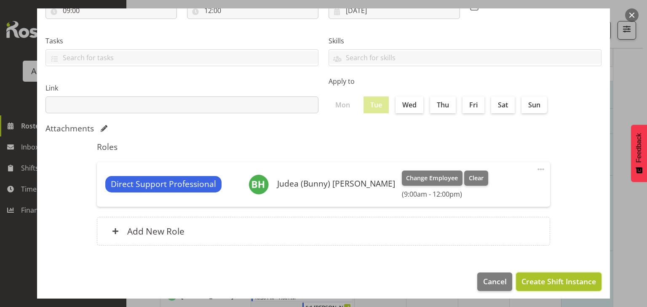
click at [537, 279] on span "Create Shift Instance" at bounding box center [559, 281] width 75 height 11
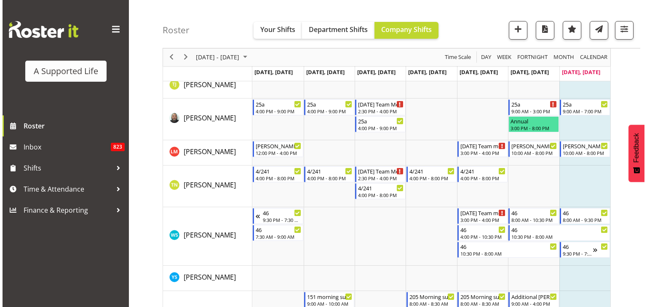
scroll to position [2569, 0]
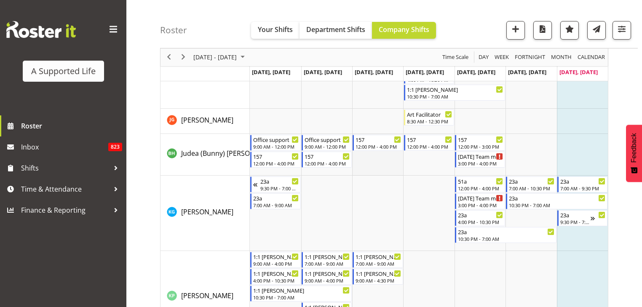
click at [380, 162] on td "Timeline Week of August 17, 2025" at bounding box center [377, 155] width 51 height 42
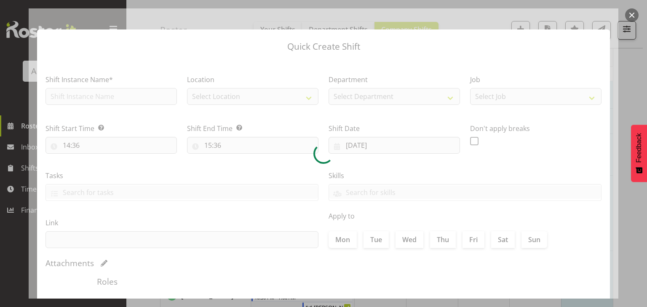
type input "[DATE]"
checkbox input "true"
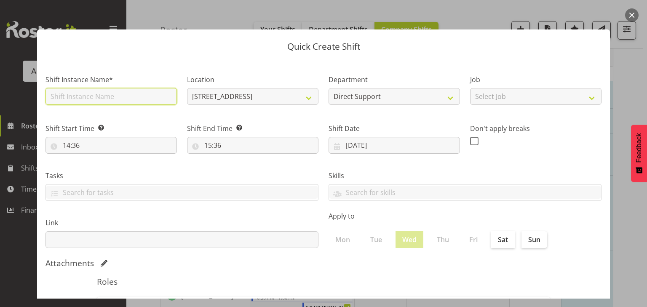
click at [139, 99] on input "text" at bounding box center [112, 96] width 132 height 17
type input "Office support"
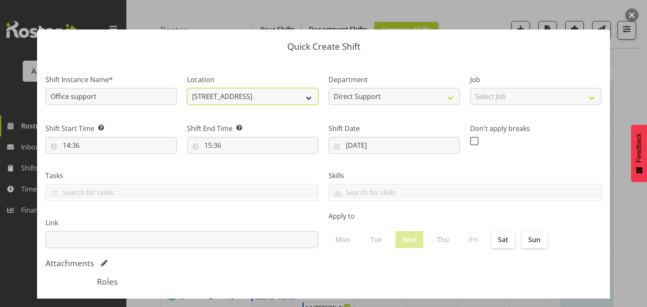
click at [232, 88] on select "[STREET_ADDRESS] [STREET_ADDRESS] [STREET_ADDRESS] [STREET_ADDRESS] [STREET_ADD…" at bounding box center [253, 96] width 132 height 17
select select "490"
click at [187, 88] on select "[STREET_ADDRESS] [STREET_ADDRESS] [STREET_ADDRESS] [STREET_ADDRESS] [STREET_ADD…" at bounding box center [253, 96] width 132 height 17
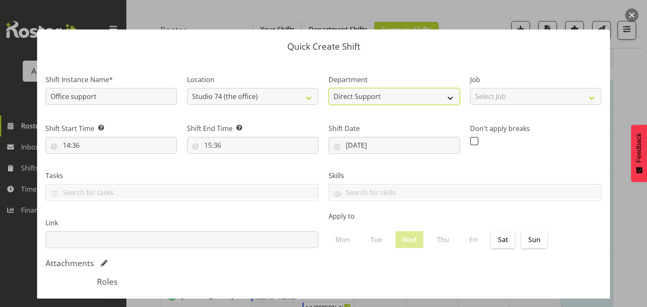
click at [357, 101] on select "Direct Support Direct Support Other Office Crew two4nine" at bounding box center [395, 96] width 132 height 17
select select "565"
click at [329, 88] on select "Direct Support Direct Support Other Office Crew two4nine" at bounding box center [395, 96] width 132 height 17
click at [516, 99] on select "Select Job Accounts and Payroll Admin Support Aspirations and Support Facilitat…" at bounding box center [536, 96] width 132 height 17
select select "6865"
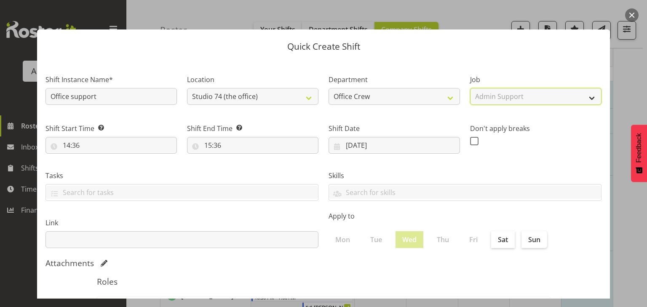
click at [470, 88] on select "Select Job Accounts and Payroll Admin Support Aspirations and Support Facilitat…" at bounding box center [536, 96] width 132 height 17
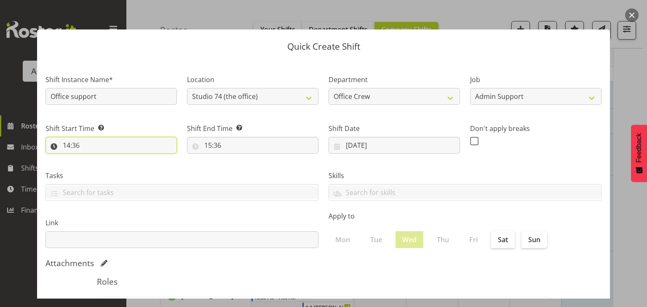
click at [79, 147] on input "14:36" at bounding box center [112, 145] width 132 height 17
click at [103, 169] on select "00 01 02 03 04 05 06 07 08 09 10 11 12 13 14 15 16 17 18 19 20 21 22 23" at bounding box center [103, 167] width 19 height 17
select select "9"
click at [94, 159] on select "00 01 02 03 04 05 06 07 08 09 10 11 12 13 14 15 16 17 18 19 20 21 22 23" at bounding box center [103, 167] width 19 height 17
type input "09:36"
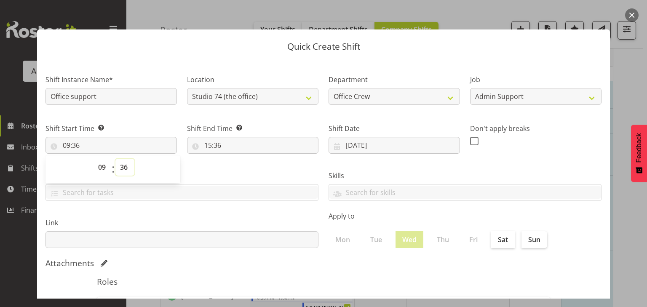
click at [121, 169] on select "00 01 02 03 04 05 06 07 08 09 10 11 12 13 14 15 16 17 18 19 20 21 22 23 24 25 2…" at bounding box center [124, 167] width 19 height 17
select select "0"
click at [115, 159] on select "00 01 02 03 04 05 06 07 08 09 10 11 12 13 14 15 16 17 18 19 20 21 22 23 24 25 2…" at bounding box center [124, 167] width 19 height 17
type input "09:00"
click at [209, 148] on input "15:36" at bounding box center [253, 145] width 132 height 17
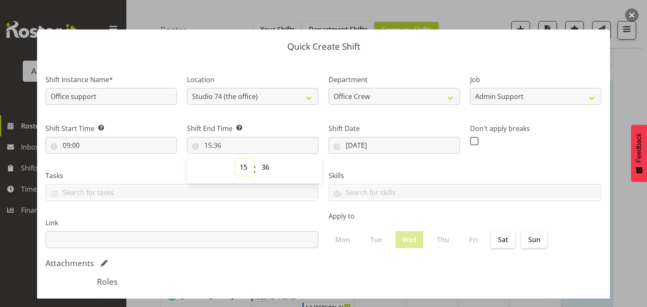
click at [246, 164] on select "00 01 02 03 04 05 06 07 08 09 10 11 12 13 14 15 16 17 18 19 20 21 22 23" at bounding box center [244, 167] width 19 height 17
select select "12"
click at [235, 159] on select "00 01 02 03 04 05 06 07 08 09 10 11 12 13 14 15 16 17 18 19 20 21 22 23" at bounding box center [244, 167] width 19 height 17
type input "12:36"
click at [263, 166] on select "00 01 02 03 04 05 06 07 08 09 10 11 12 13 14 15 16 17 18 19 20 21 22 23 24 25 2…" at bounding box center [266, 167] width 19 height 17
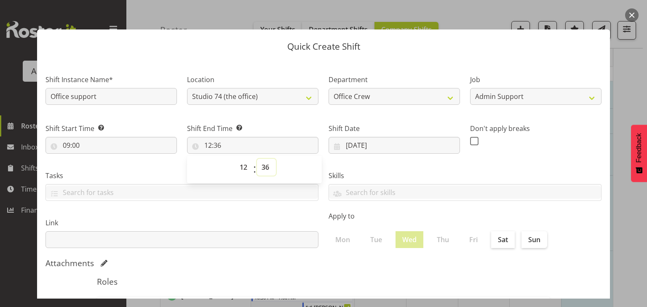
select select "0"
click at [257, 159] on select "00 01 02 03 04 05 06 07 08 09 10 11 12 13 14 15 16 17 18 19 20 21 22 23 24 25 2…" at bounding box center [266, 167] width 19 height 17
type input "12:00"
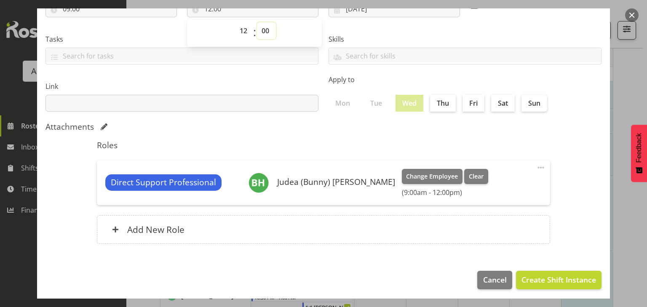
scroll to position [140, 0]
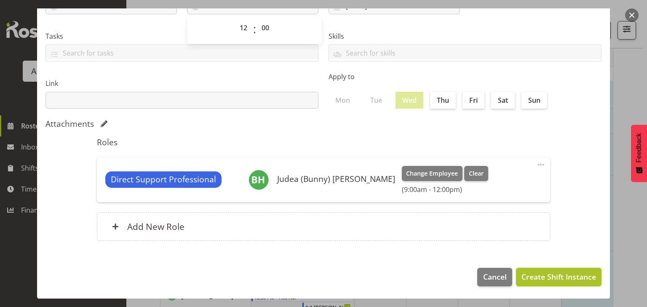
click at [550, 280] on span "Create Shift Instance" at bounding box center [559, 276] width 75 height 11
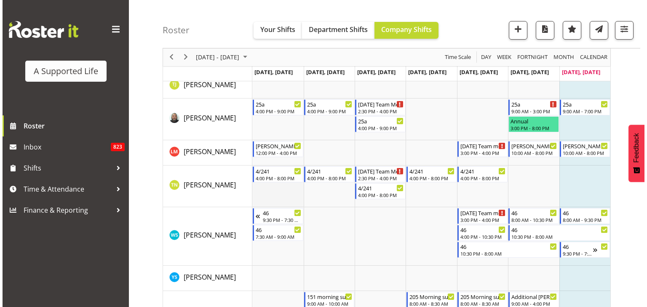
scroll to position [2569, 0]
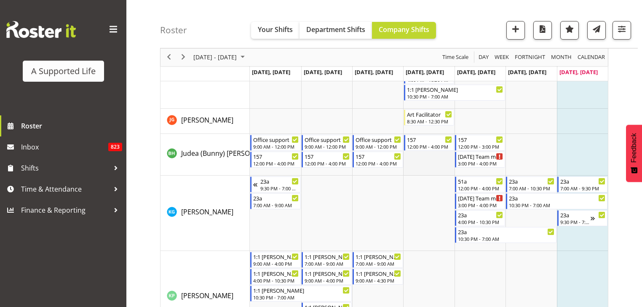
click at [429, 158] on td "Timeline Week of August 17, 2025" at bounding box center [428, 155] width 51 height 42
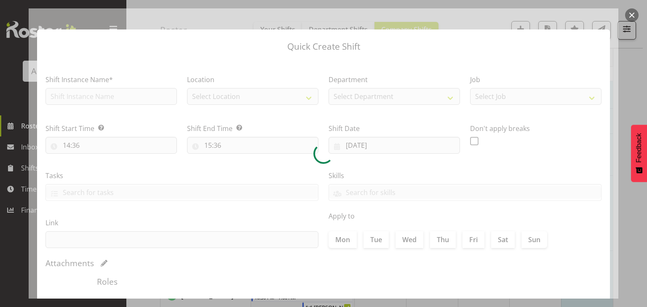
type input "[DATE]"
checkbox input "true"
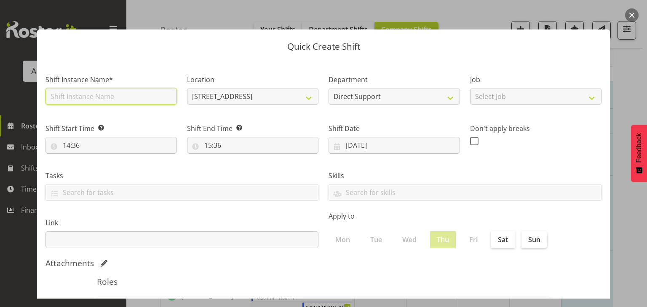
click at [136, 91] on input "text" at bounding box center [112, 96] width 132 height 17
type input "Office support"
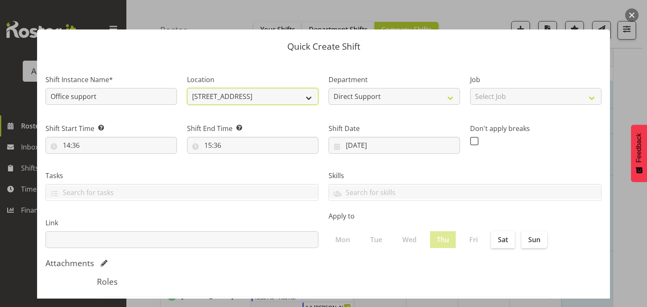
click at [230, 99] on select "[STREET_ADDRESS] [STREET_ADDRESS] [STREET_ADDRESS] [STREET_ADDRESS] [STREET_ADD…" at bounding box center [253, 96] width 132 height 17
select select "490"
click at [187, 88] on select "[STREET_ADDRESS] [STREET_ADDRESS] [STREET_ADDRESS] [STREET_ADDRESS] [STREET_ADD…" at bounding box center [253, 96] width 132 height 17
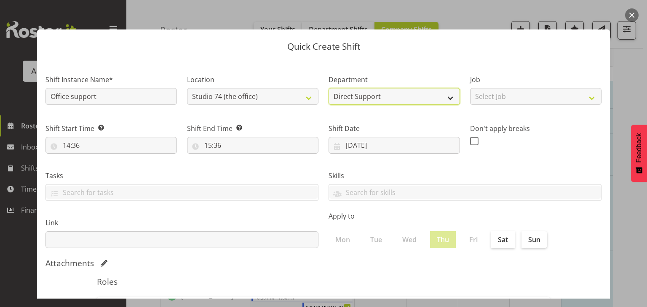
click at [358, 96] on select "Direct Support Direct Support Other Office Crew two4nine" at bounding box center [395, 96] width 132 height 17
select select "565"
click at [329, 88] on select "Direct Support Direct Support Other Office Crew two4nine" at bounding box center [395, 96] width 132 height 17
click at [507, 96] on select "Select Job Accounts and Payroll Admin Support Aspirations and Support Facilitat…" at bounding box center [536, 96] width 132 height 17
select select "6865"
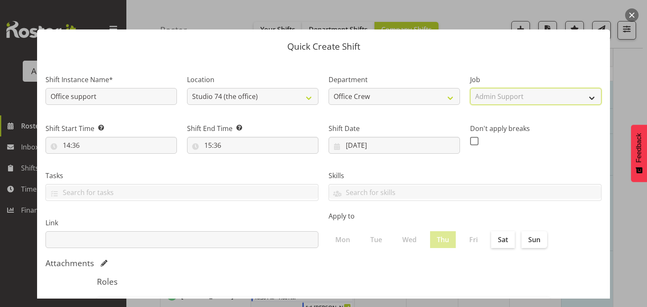
click at [470, 88] on select "Select Job Accounts and Payroll Admin Support Aspirations and Support Facilitat…" at bounding box center [536, 96] width 132 height 17
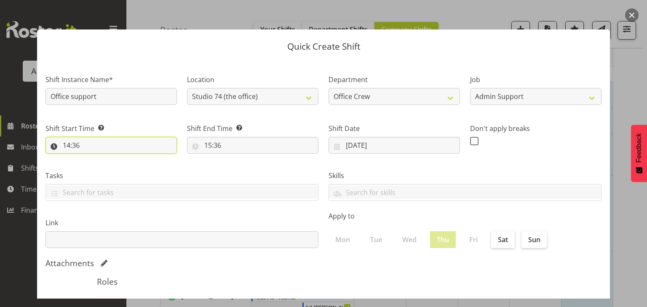
click at [148, 151] on input "14:36" at bounding box center [112, 145] width 132 height 17
click at [102, 169] on select "00 01 02 03 04 05 06 07 08 09 10 11 12 13 14 15 16 17 18 19 20 21 22 23" at bounding box center [103, 167] width 19 height 17
select select "9"
click at [94, 159] on select "00 01 02 03 04 05 06 07 08 09 10 11 12 13 14 15 16 17 18 19 20 21 22 23" at bounding box center [103, 167] width 19 height 17
type input "09:36"
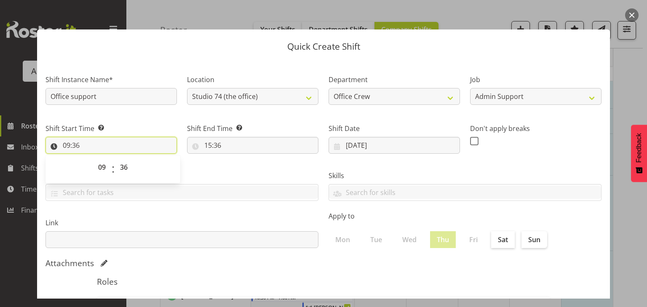
click at [74, 145] on input "09:36" at bounding box center [112, 145] width 132 height 17
click at [125, 169] on select "00 01 02 03 04 05 06 07 08 09 10 11 12 13 14 15 16 17 18 19 20 21 22 23 24 25 2…" at bounding box center [124, 167] width 19 height 17
select select "1"
type input "09:01"
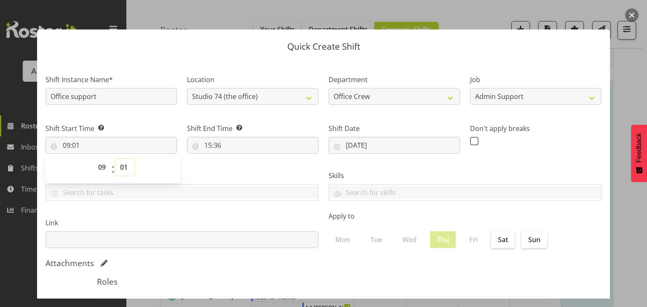
click at [126, 169] on select "00 01 02 03 04 05 06 07 08 09 10 11 12 13 14 15 16 17 18 19 20 21 22 23 24 25 2…" at bounding box center [124, 167] width 19 height 17
select select "2"
type input "09:02"
select select "3"
type input "09:03"
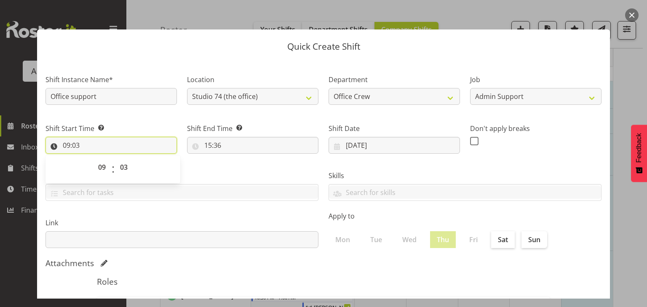
click at [90, 142] on input "09:03" at bounding box center [112, 145] width 132 height 17
click at [83, 145] on input "09:03" at bounding box center [112, 145] width 132 height 17
click at [79, 146] on input "09:03" at bounding box center [112, 145] width 132 height 17
click at [77, 146] on input "09:03" at bounding box center [112, 145] width 132 height 17
click at [127, 169] on select "00 01 02 03 04 05 06 07 08 09 10 11 12 13 14 15 16 17 18 19 20 21 22 23 24 25 2…" at bounding box center [124, 167] width 19 height 17
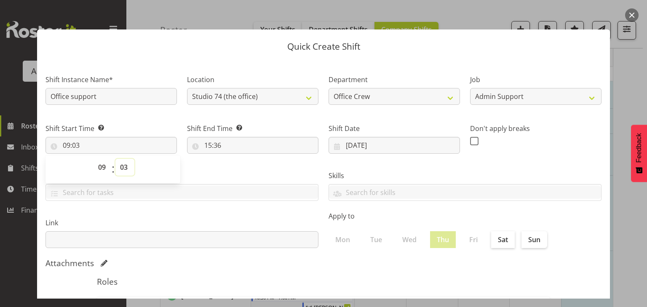
select select "0"
click at [115, 159] on select "00 01 02 03 04 05 06 07 08 09 10 11 12 13 14 15 16 17 18 19 20 21 22 23 24 25 2…" at bounding box center [124, 167] width 19 height 17
type input "09:00"
click at [210, 145] on input "15:36" at bounding box center [253, 145] width 132 height 17
click at [239, 165] on select "00 01 02 03 04 05 06 07 08 09 10 11 12 13 14 15 16 17 18 19 20 21 22 23" at bounding box center [244, 167] width 19 height 17
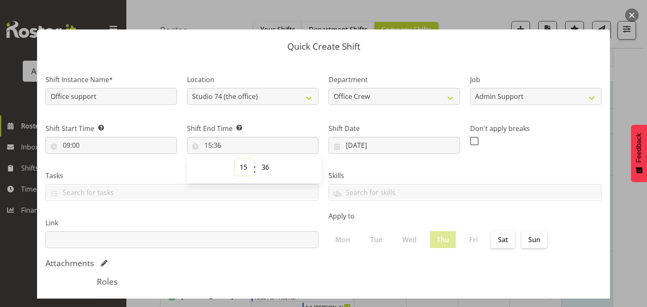
select select "12"
click at [235, 159] on select "00 01 02 03 04 05 06 07 08 09 10 11 12 13 14 15 16 17 18 19 20 21 22 23" at bounding box center [244, 167] width 19 height 17
type input "12:36"
click at [264, 168] on select "00 01 02 03 04 05 06 07 08 09 10 11 12 13 14 15 16 17 18 19 20 21 22 23 24 25 2…" at bounding box center [266, 167] width 19 height 17
select select "0"
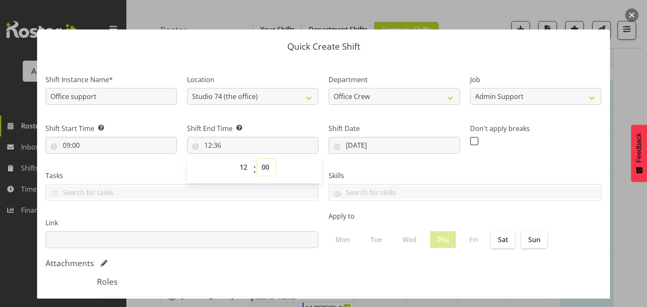
click at [257, 159] on select "00 01 02 03 04 05 06 07 08 09 10 11 12 13 14 15 16 17 18 19 20 21 22 23 24 25 2…" at bounding box center [266, 167] width 19 height 17
type input "12:00"
click at [234, 210] on div "Link" at bounding box center [181, 229] width 283 height 47
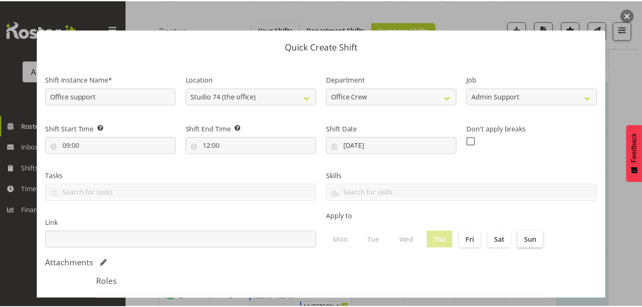
scroll to position [140, 0]
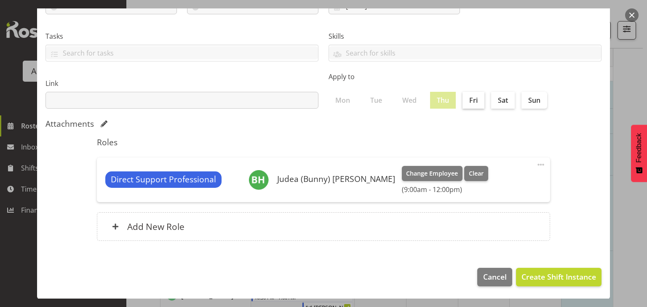
click at [469, 99] on label "Fri" at bounding box center [474, 100] width 22 height 17
click at [468, 99] on input "Fri" at bounding box center [465, 99] width 5 height 5
checkbox input "true"
click at [534, 275] on span "Create Shift Instance" at bounding box center [559, 276] width 75 height 11
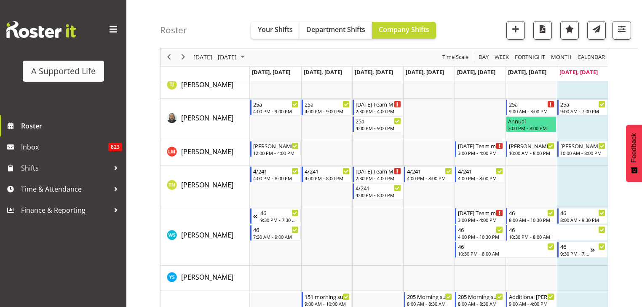
scroll to position [2578, 0]
